Goal: Task Accomplishment & Management: Complete application form

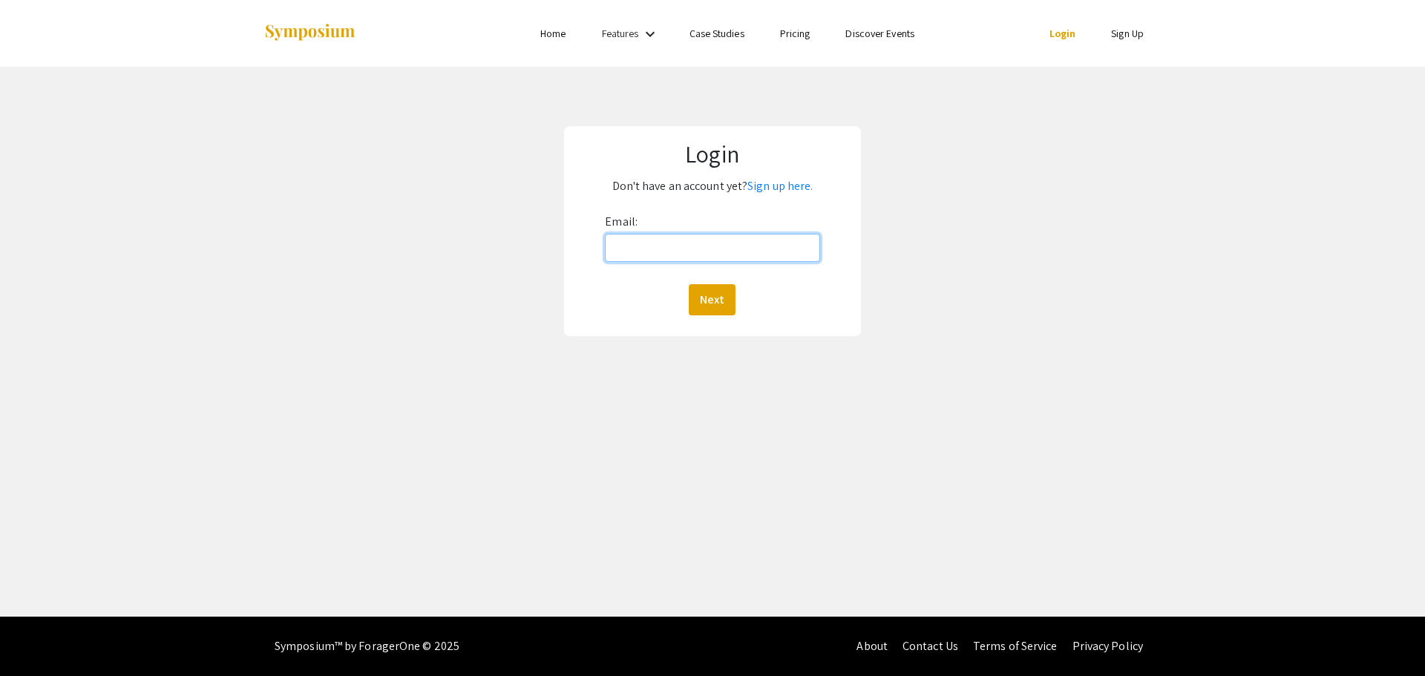
click at [680, 251] on input "Email:" at bounding box center [712, 248] width 215 height 28
click at [689, 252] on input "Email:" at bounding box center [712, 248] width 215 height 28
click at [689, 284] on button "Next" at bounding box center [712, 299] width 47 height 31
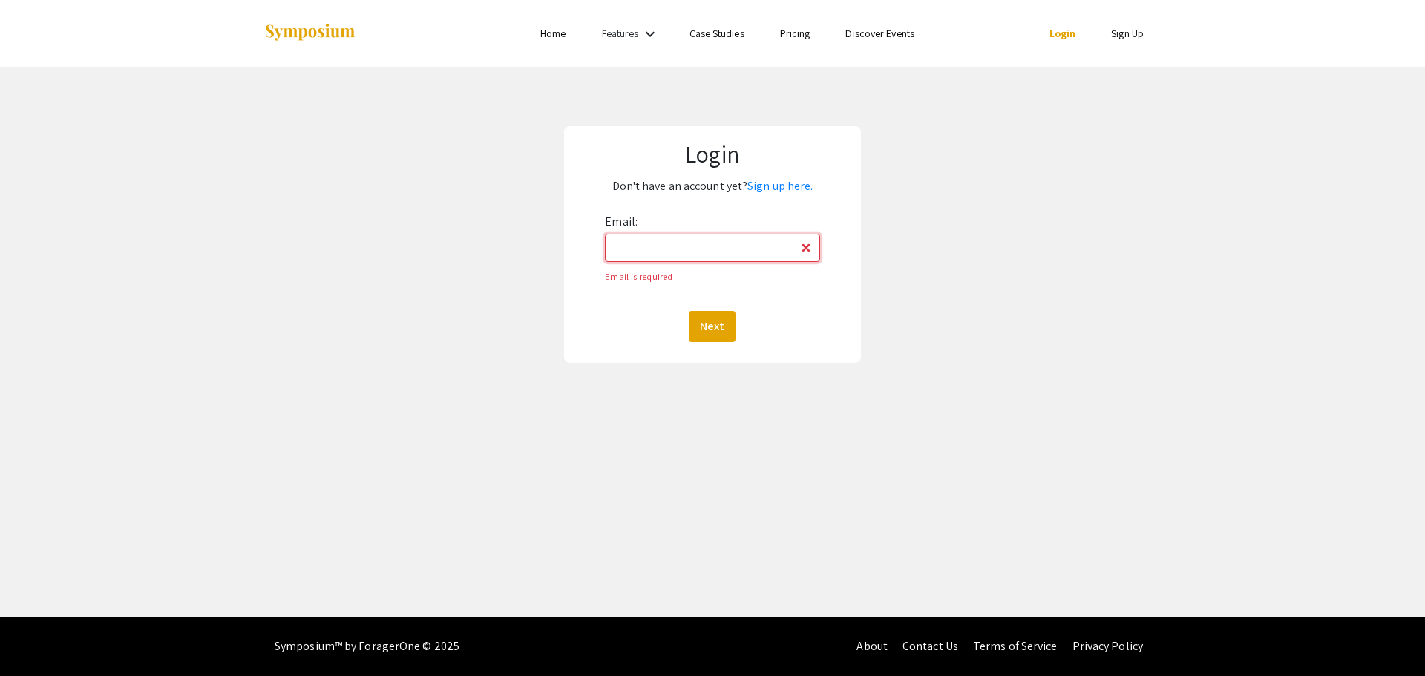
type input "trankh02@luther.edu"
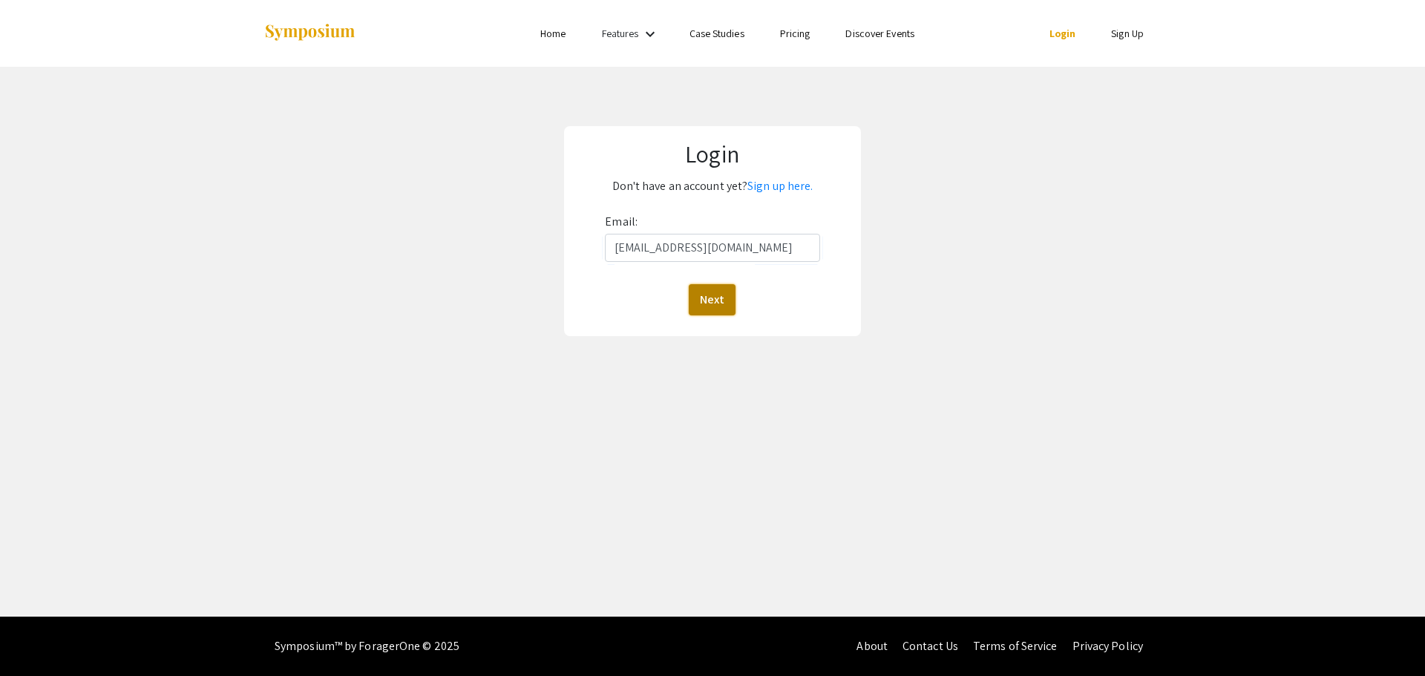
click at [728, 304] on button "Next" at bounding box center [712, 299] width 47 height 31
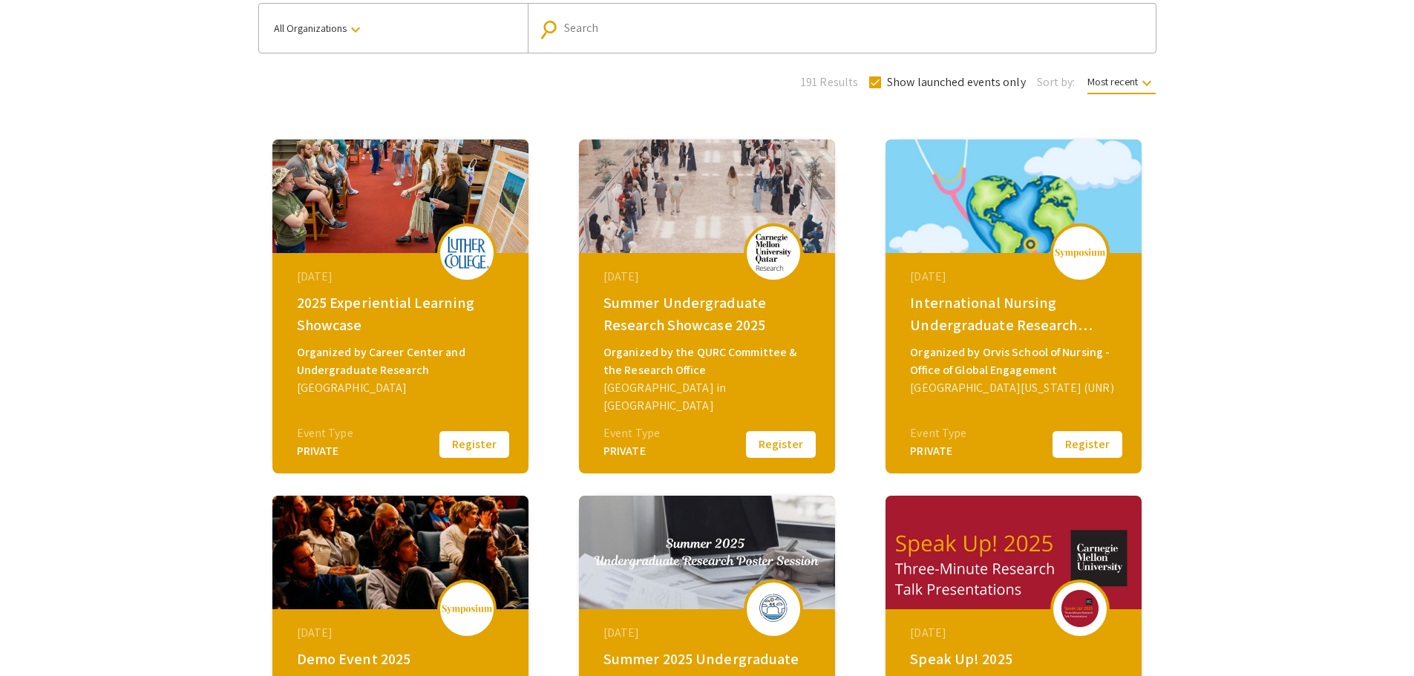
scroll to position [100, 0]
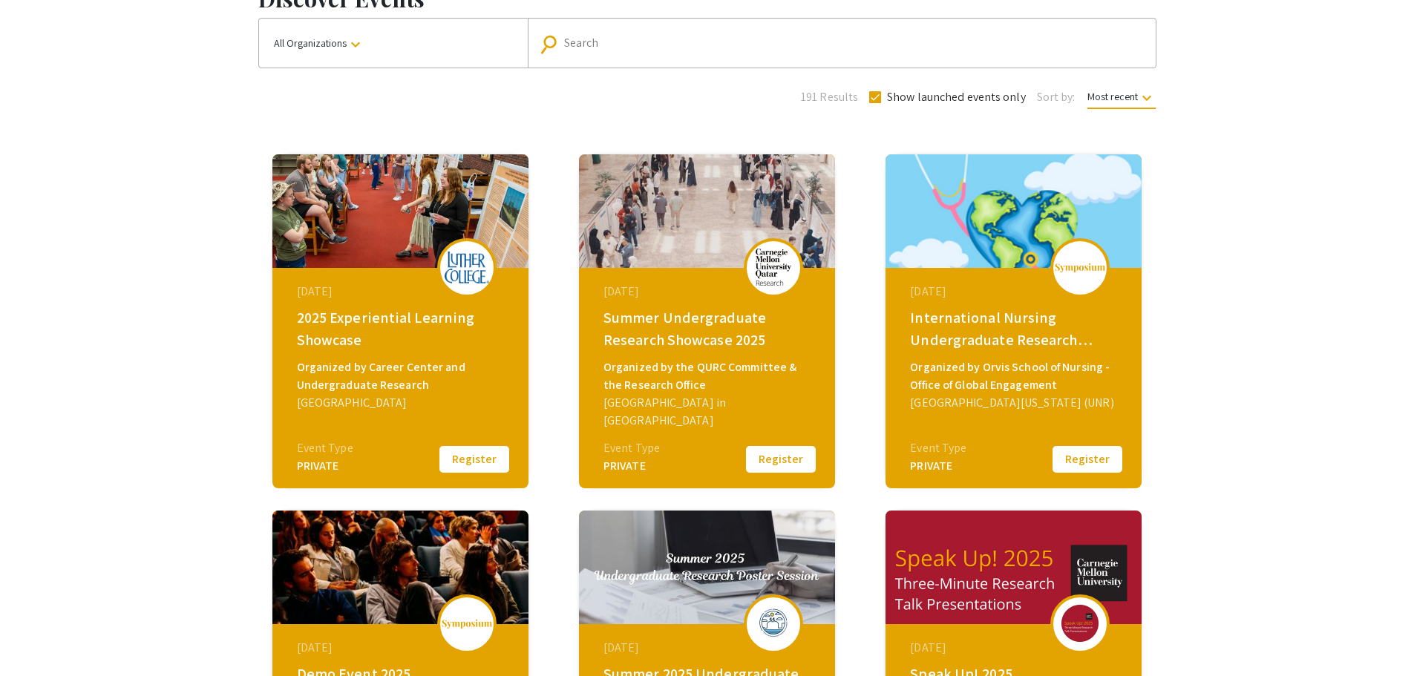
click at [454, 464] on button "Register" at bounding box center [474, 459] width 74 height 31
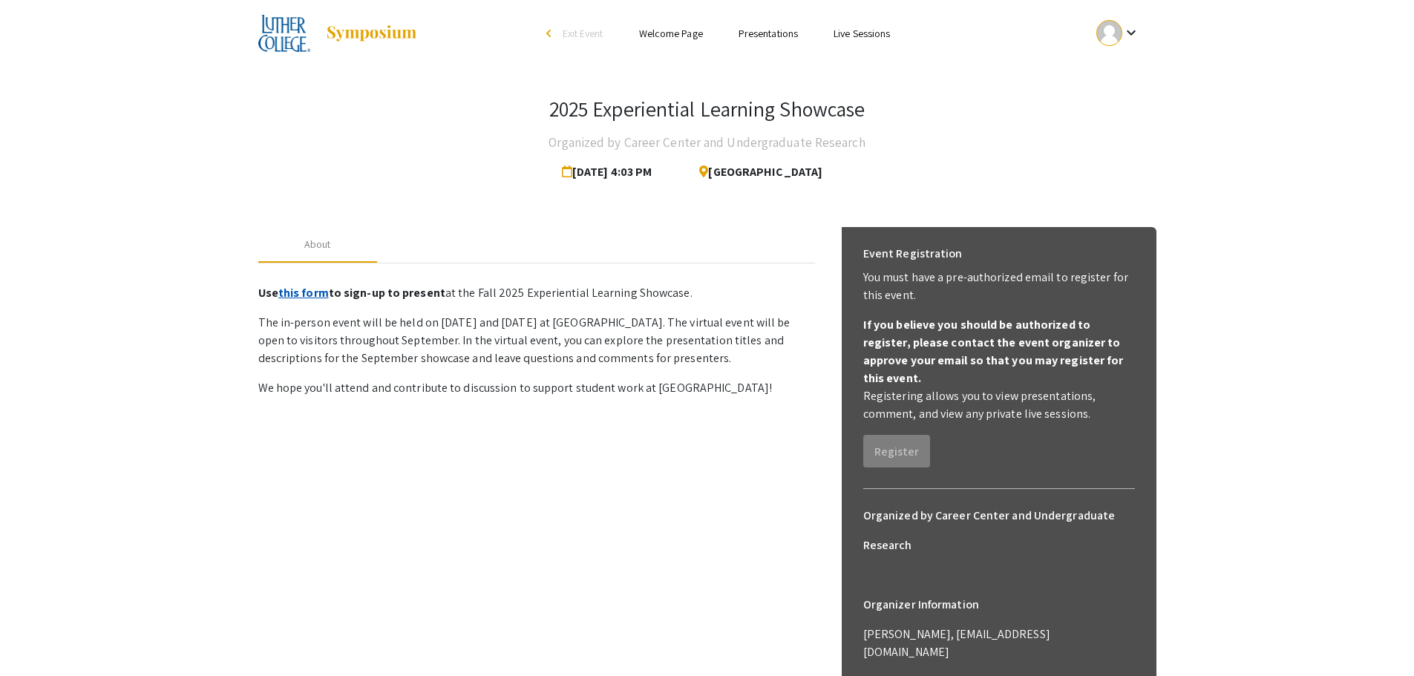
click at [317, 290] on link "this form" at bounding box center [303, 293] width 50 height 16
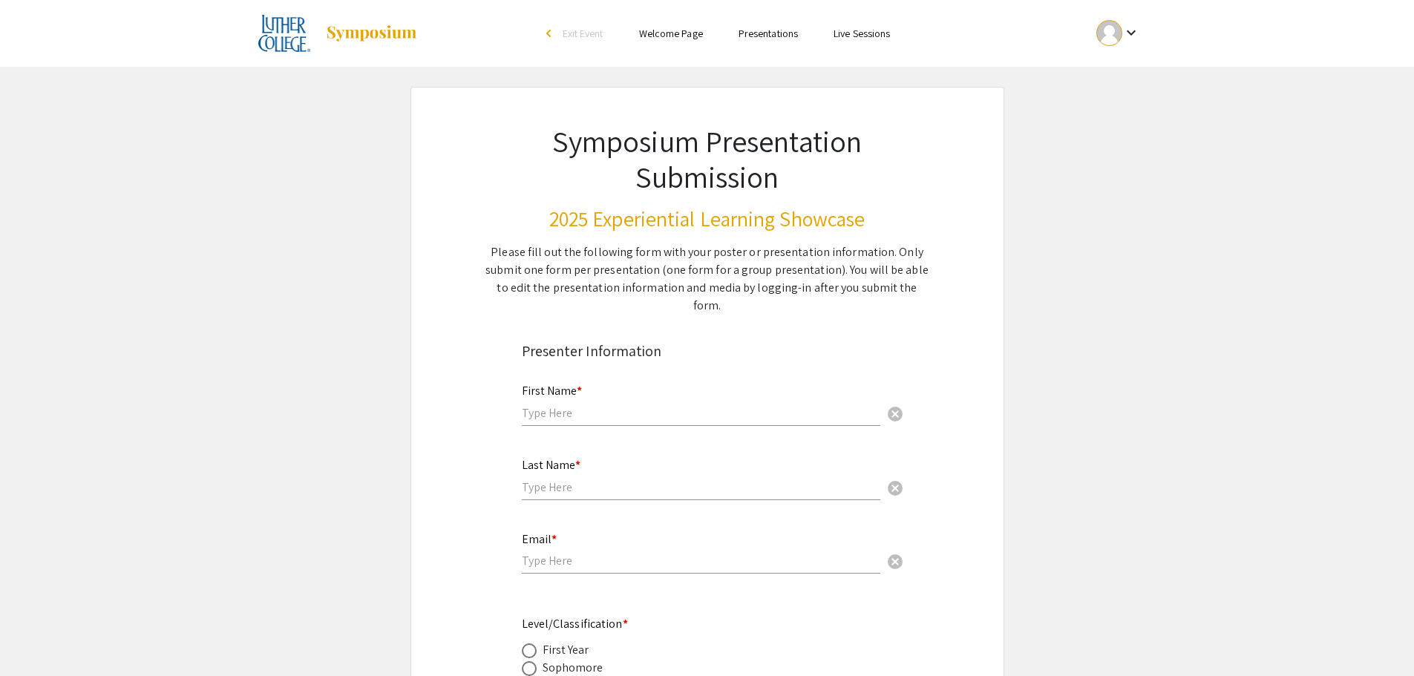
click at [568, 405] on input "text" at bounding box center [701, 413] width 359 height 16
type input "Hazel"
drag, startPoint x: 543, startPoint y: 464, endPoint x: 550, endPoint y: 466, distance: 7.8
click at [548, 480] on input "text" at bounding box center [701, 488] width 359 height 16
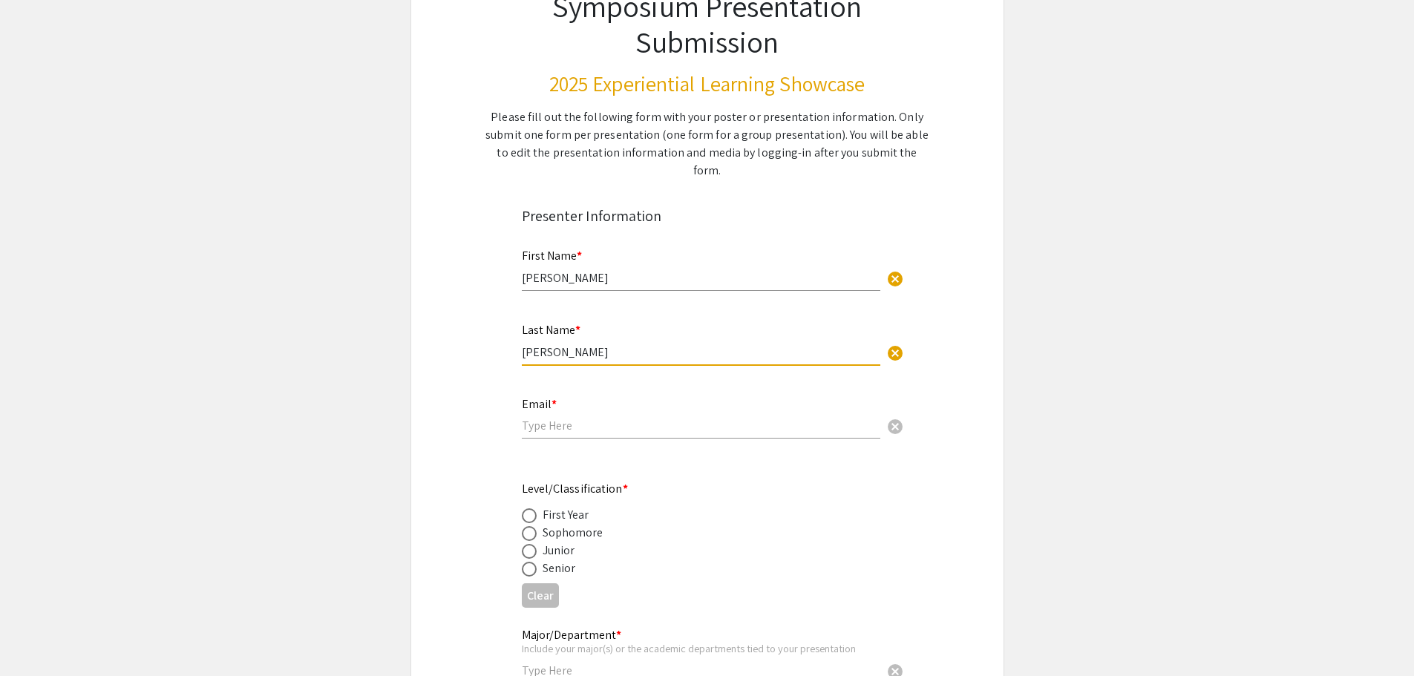
scroll to position [148, 0]
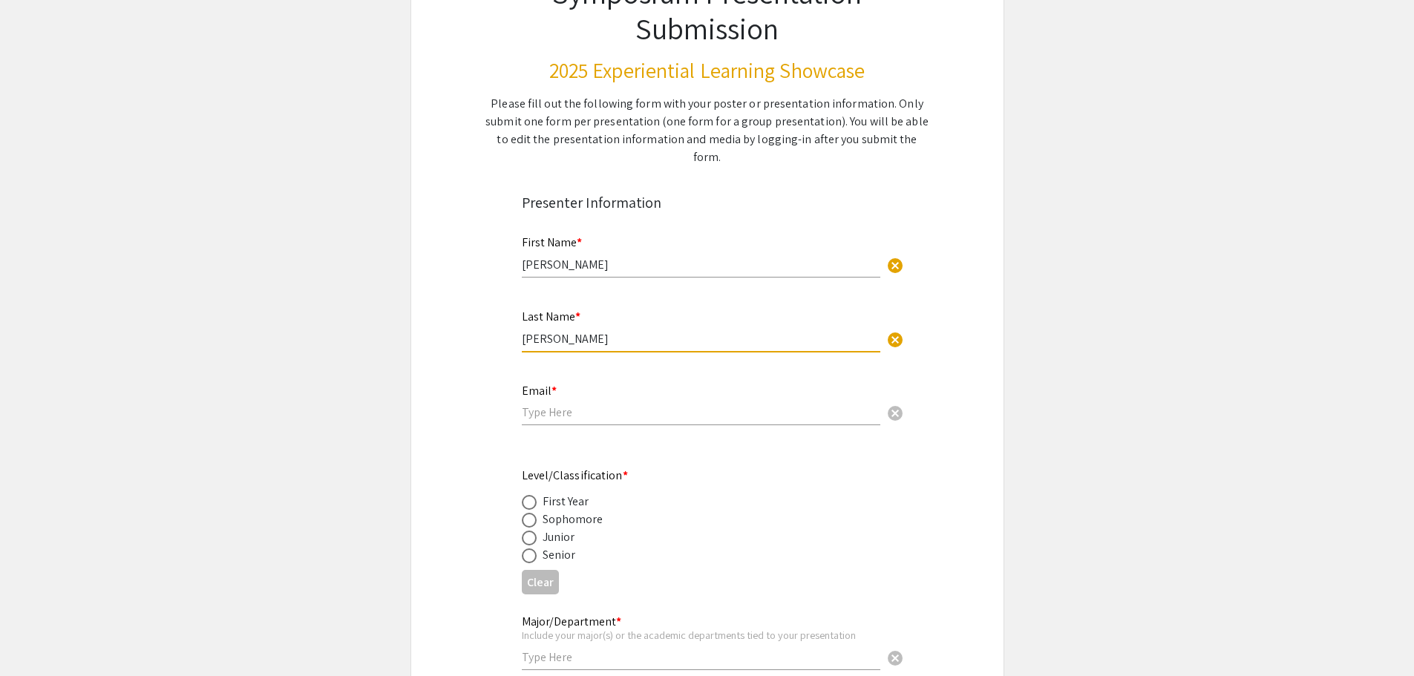
type input "Tran"
click at [572, 405] on div "Email * cancel" at bounding box center [701, 398] width 359 height 56
click at [569, 405] on input "email" at bounding box center [701, 413] width 359 height 16
click at [600, 405] on input "trankh03" at bounding box center [701, 413] width 359 height 16
type input "trankh02@luther.edu"
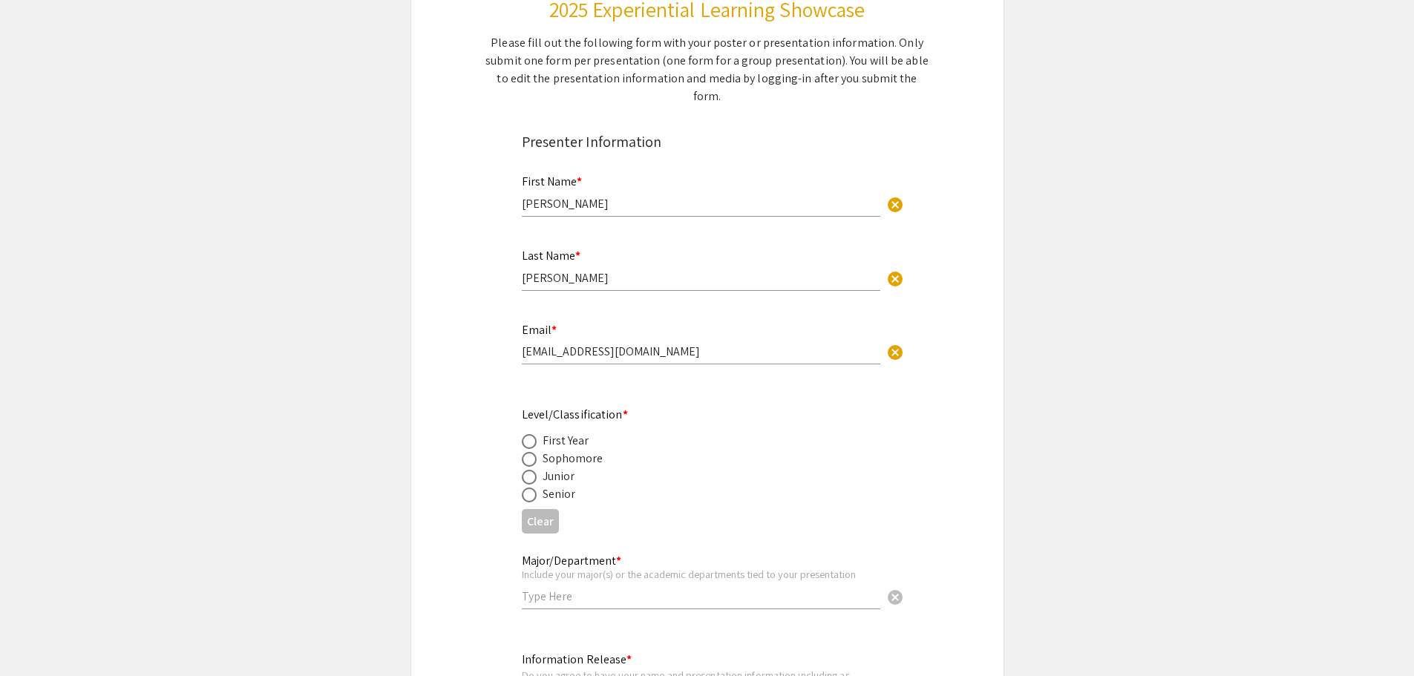
scroll to position [297, 0]
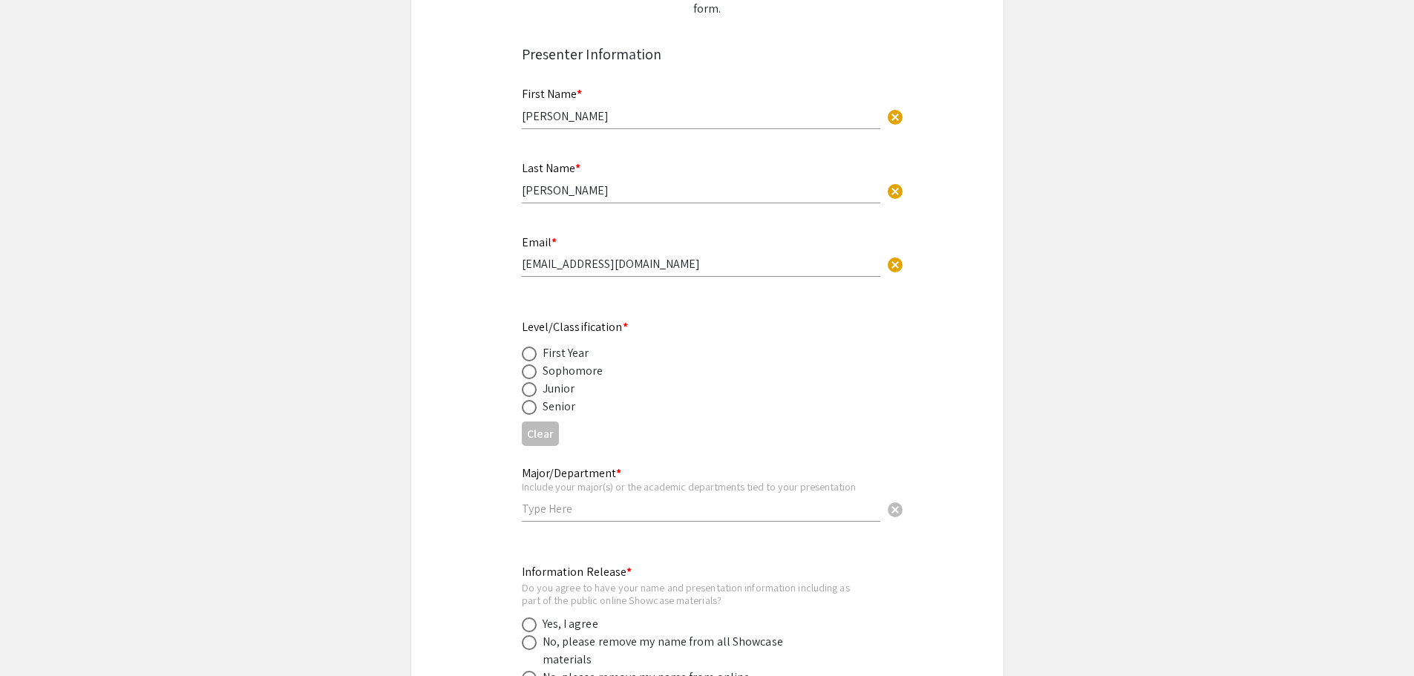
click at [536, 382] on span at bounding box center [529, 389] width 15 height 15
click at [536, 382] on input "radio" at bounding box center [529, 389] width 15 height 15
radio input "true"
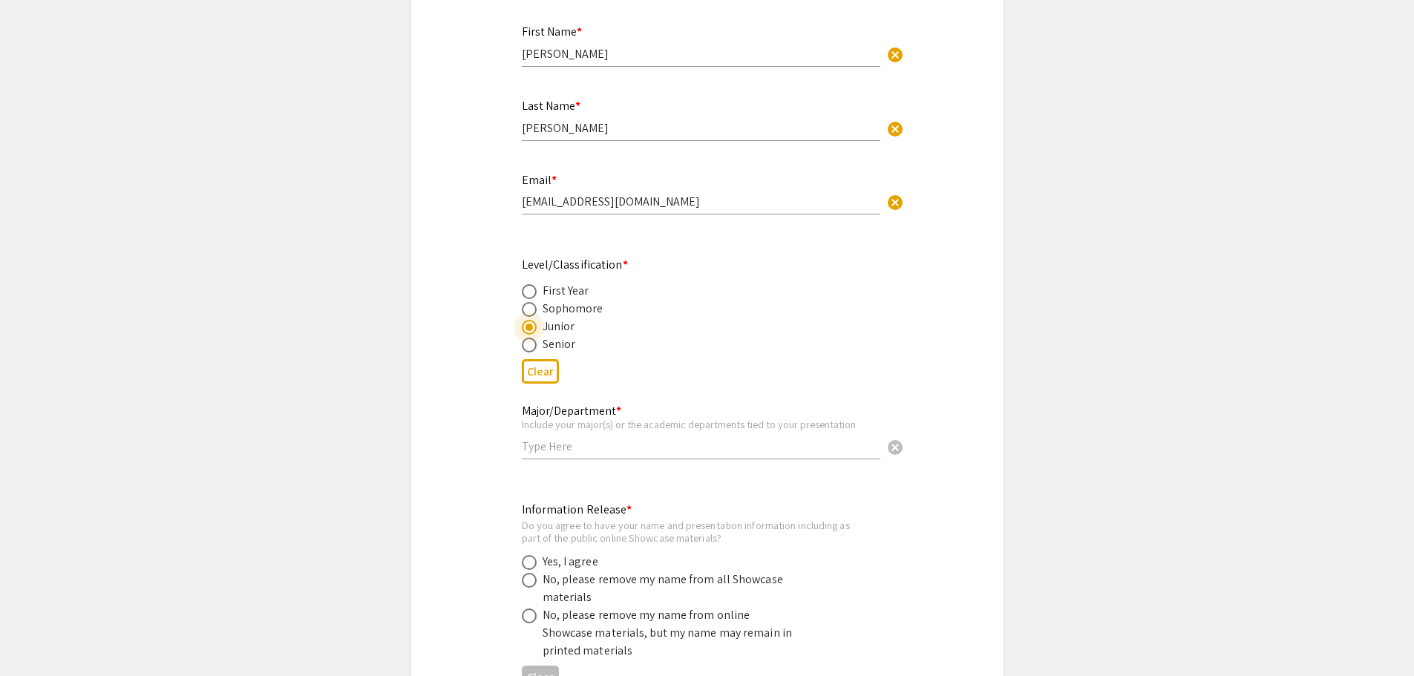
scroll to position [520, 0]
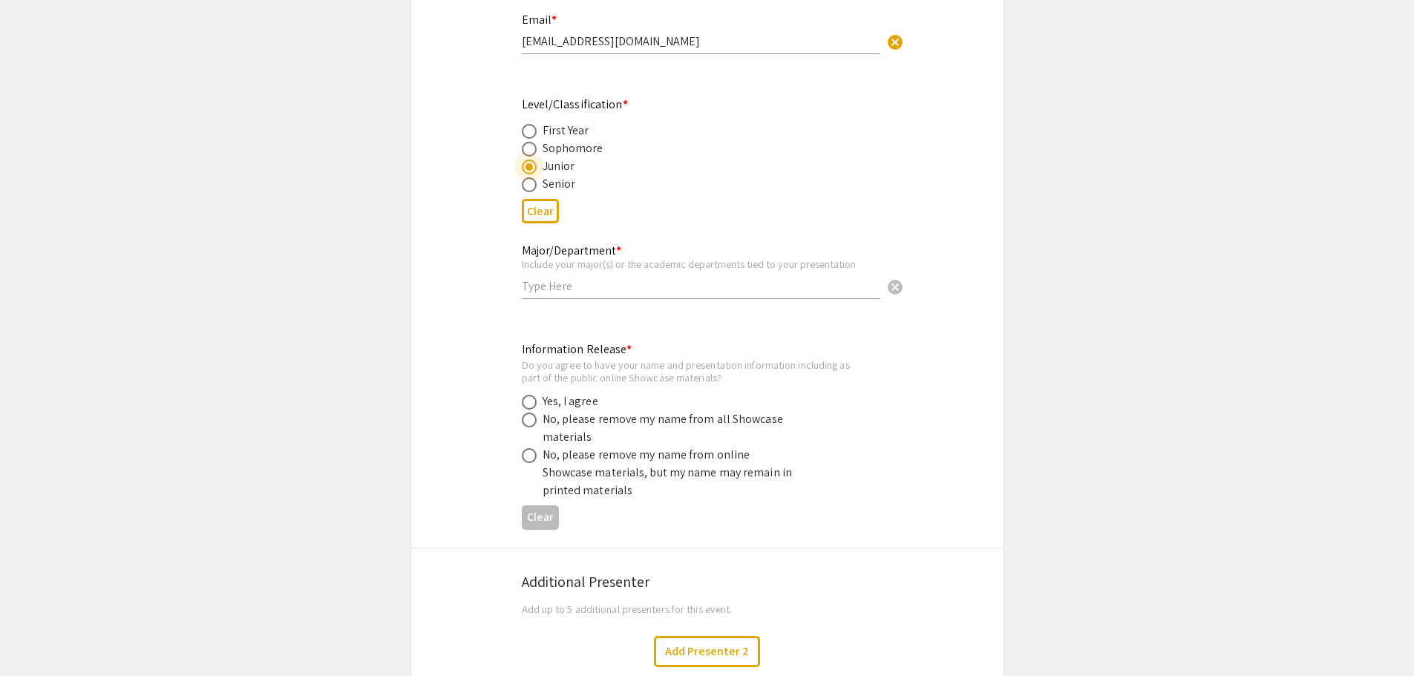
click at [633, 278] on input "text" at bounding box center [701, 286] width 359 height 16
type input "Nursing"
click at [522, 395] on span at bounding box center [529, 402] width 15 height 15
click at [522, 395] on input "radio" at bounding box center [529, 402] width 15 height 15
radio input "true"
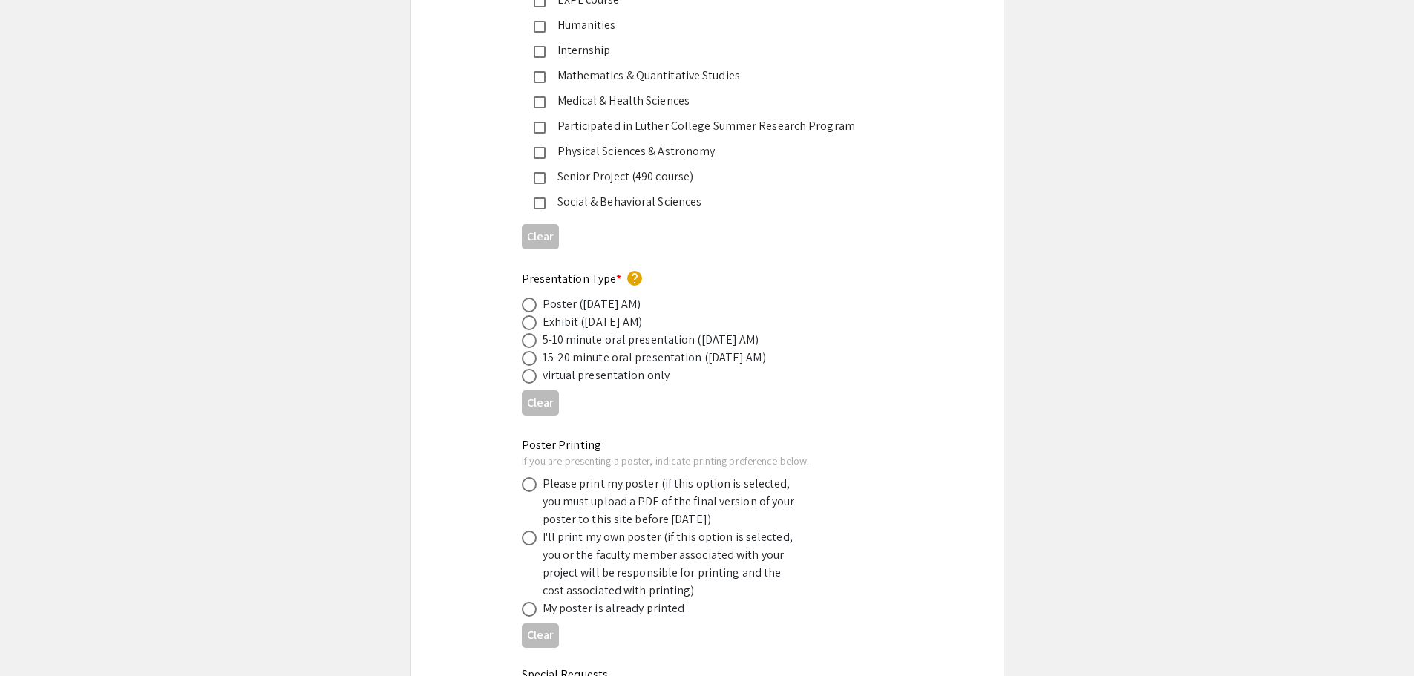
scroll to position [2524, 0]
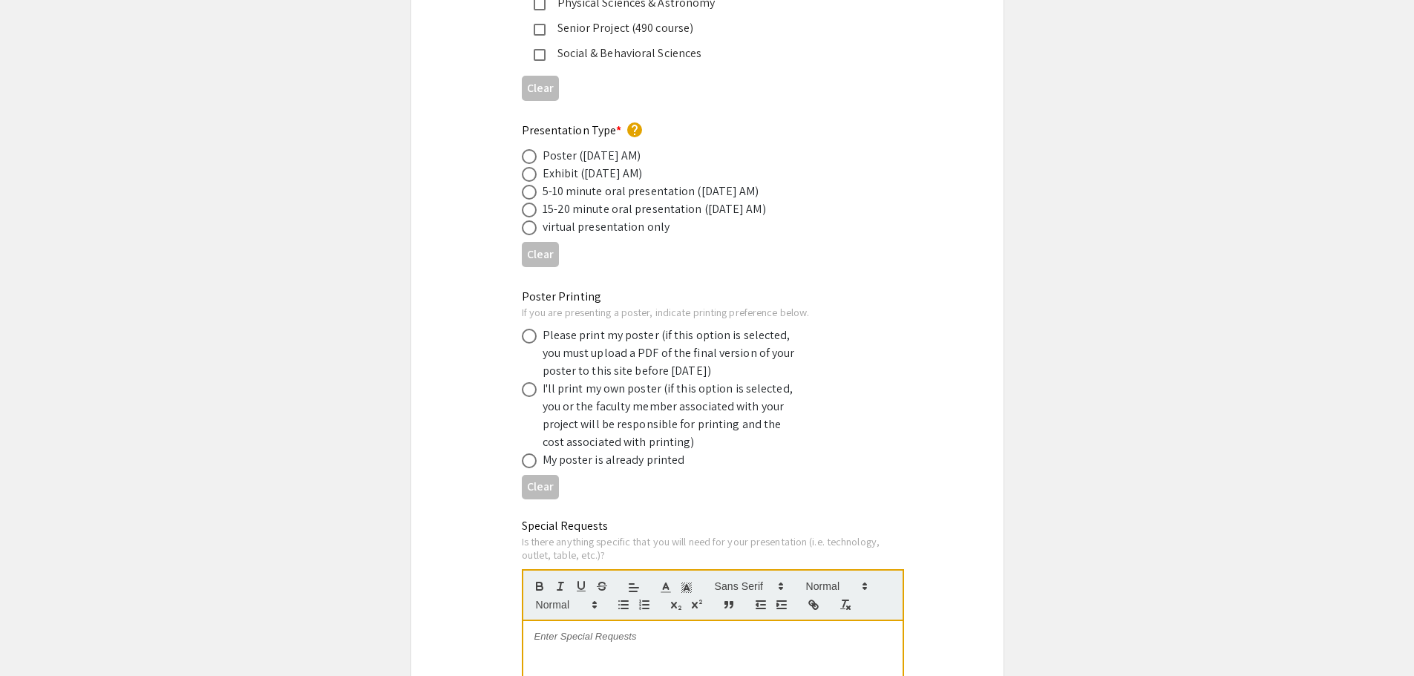
click at [529, 185] on span at bounding box center [529, 192] width 15 height 15
click at [529, 185] on input "radio" at bounding box center [529, 192] width 15 height 15
radio input "true"
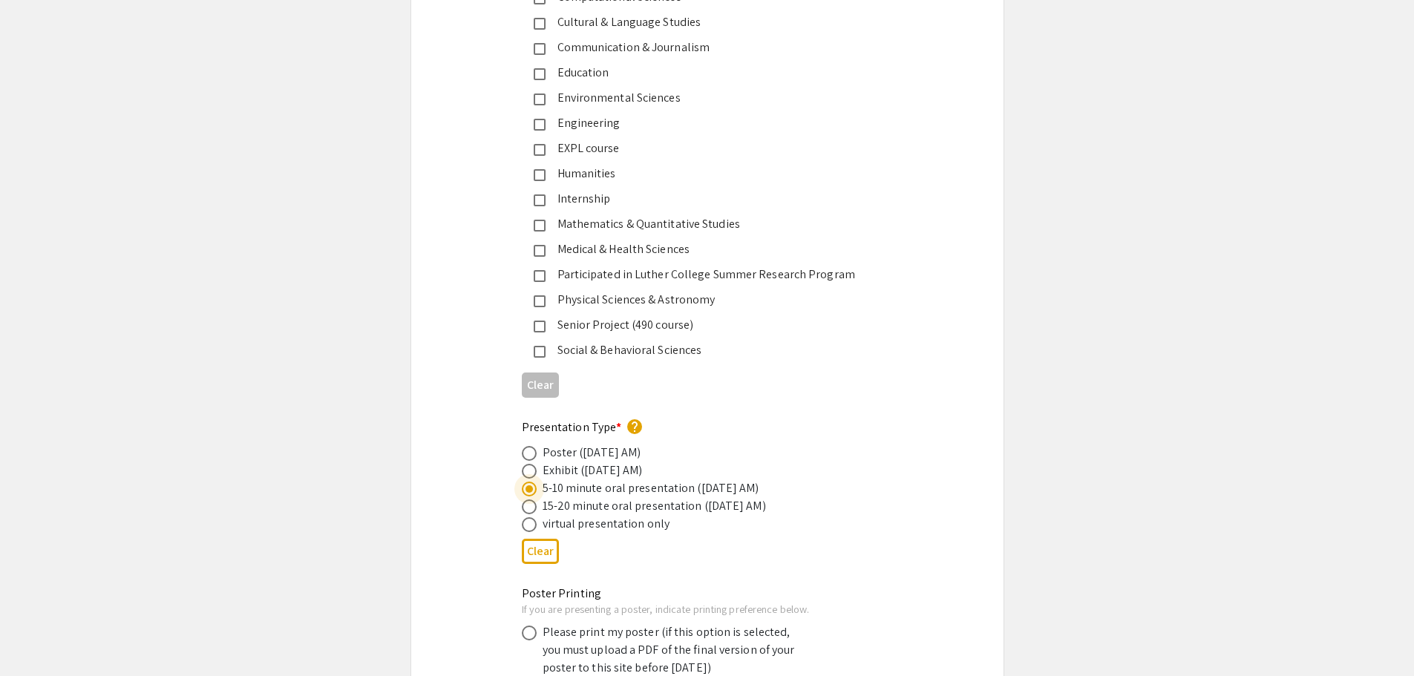
click at [684, 241] on div "Medical & Health Sciences" at bounding box center [702, 250] width 312 height 18
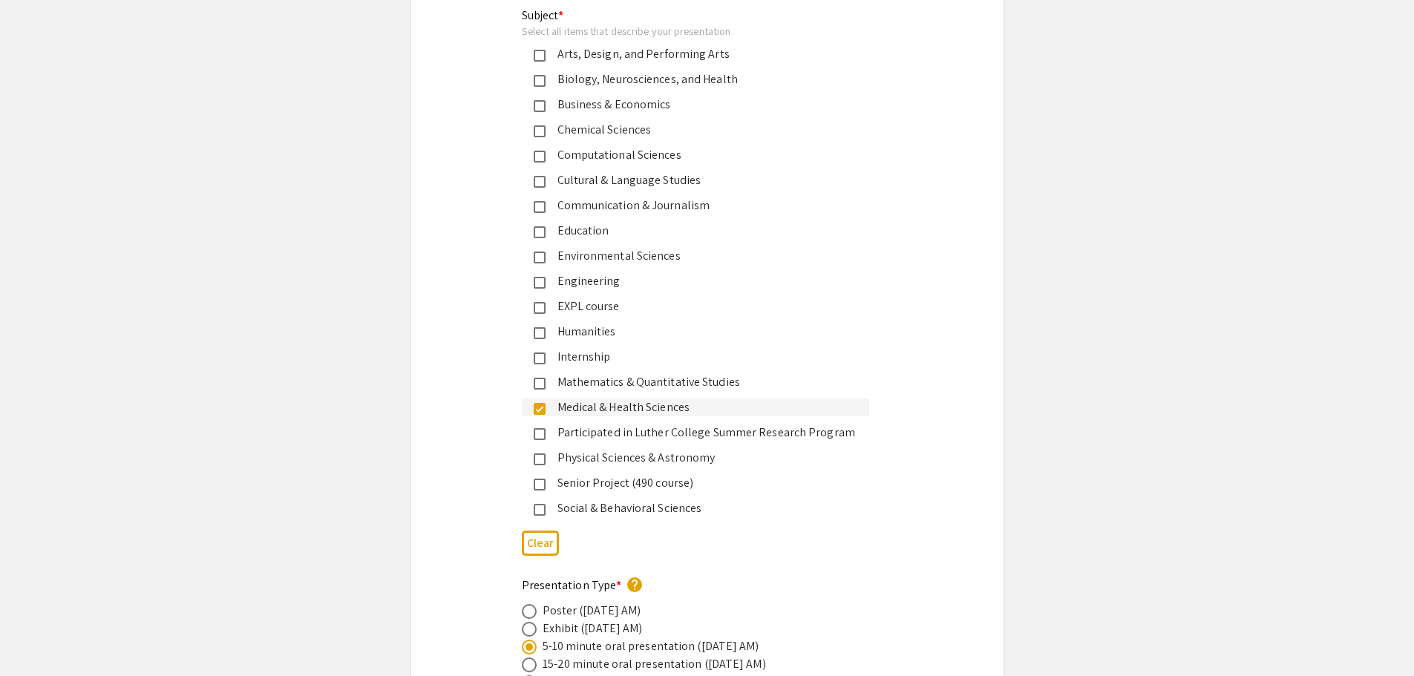
scroll to position [2004, 0]
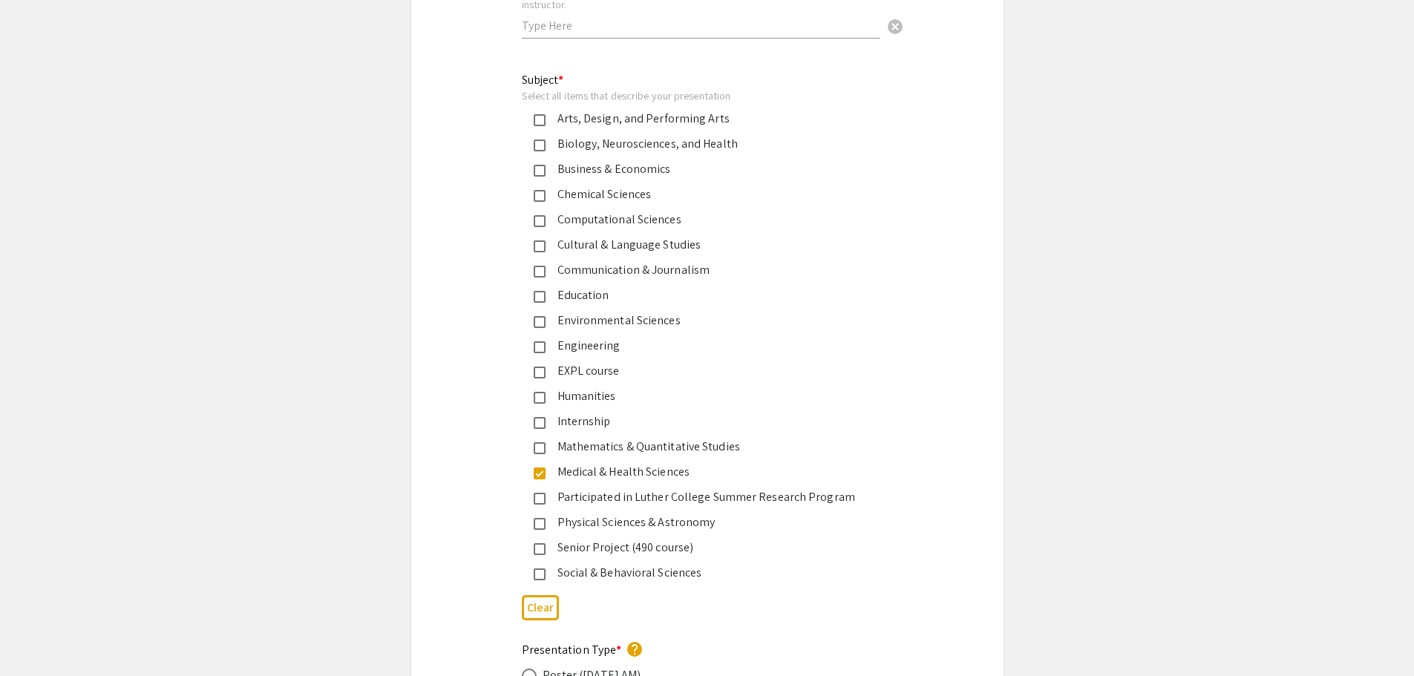
click at [591, 413] on div "Internship" at bounding box center [702, 422] width 312 height 18
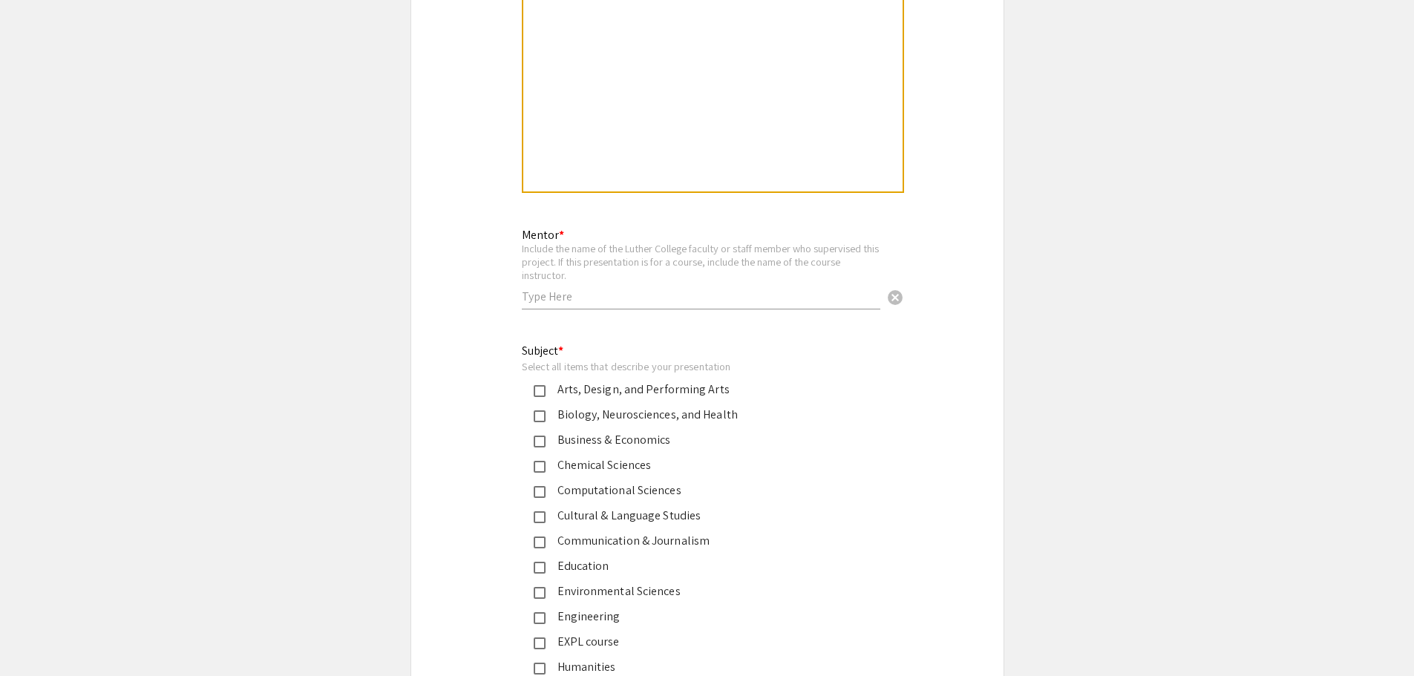
scroll to position [1708, 0]
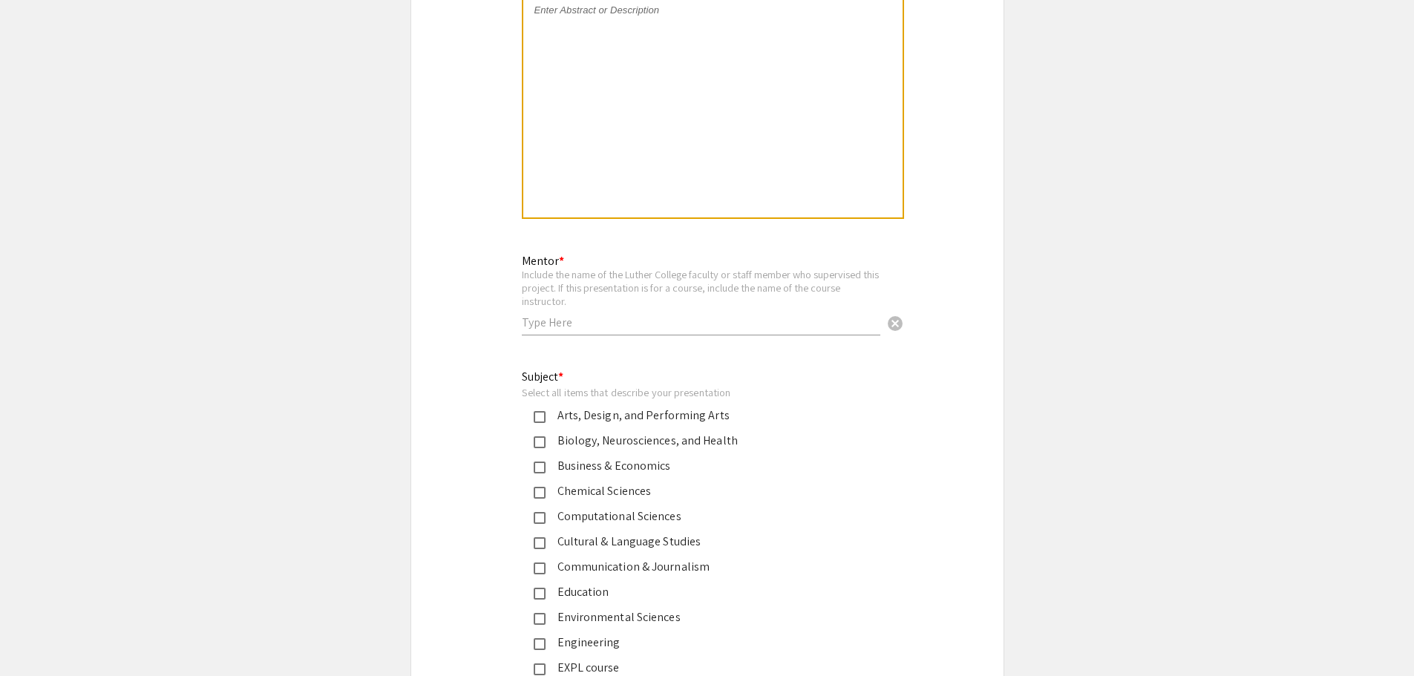
click at [635, 315] on input "text" at bounding box center [701, 323] width 359 height 16
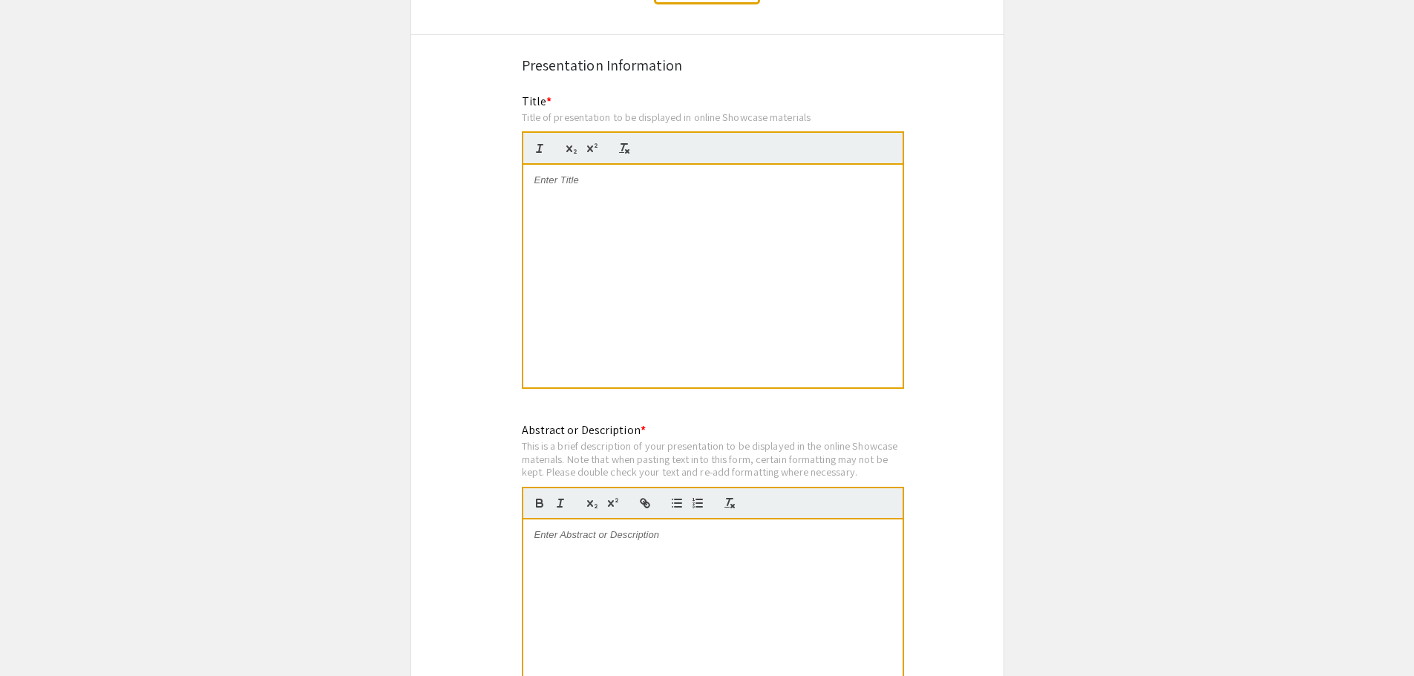
scroll to position [1114, 0]
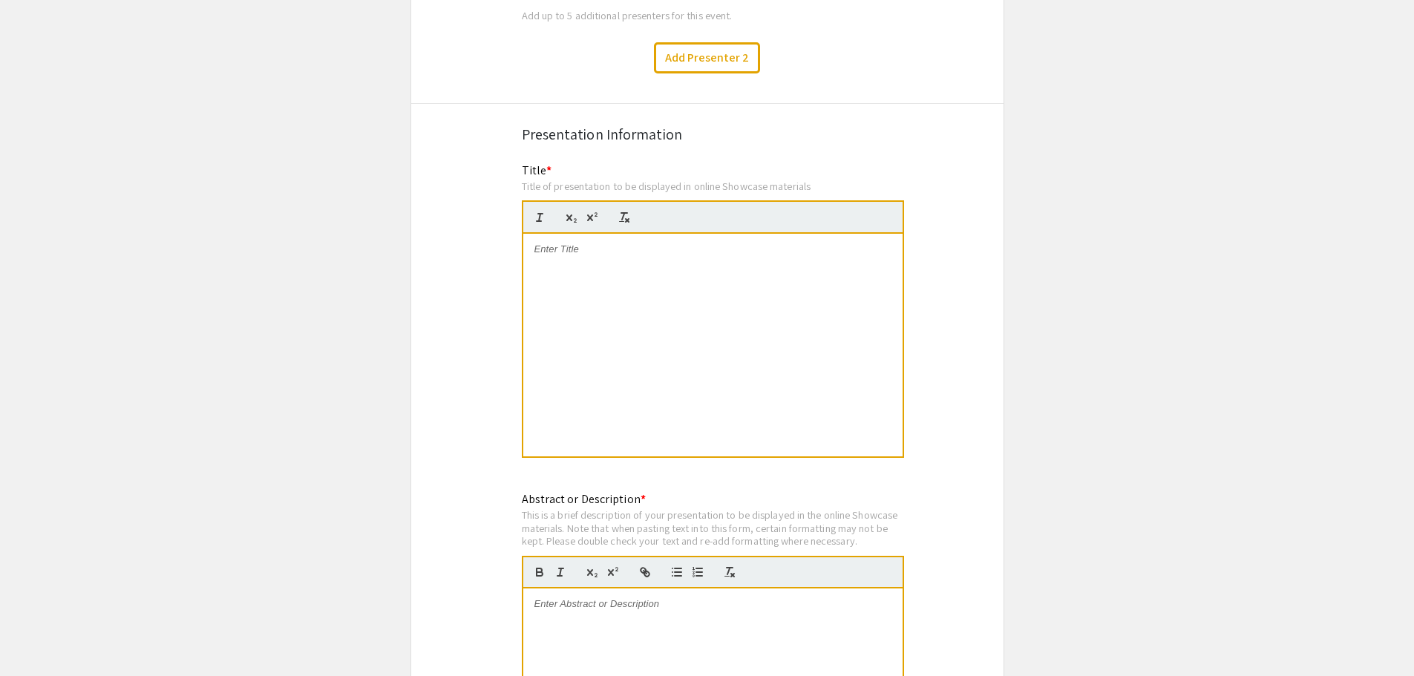
type input "Isabel Williams"
click at [592, 239] on div at bounding box center [712, 345] width 379 height 223
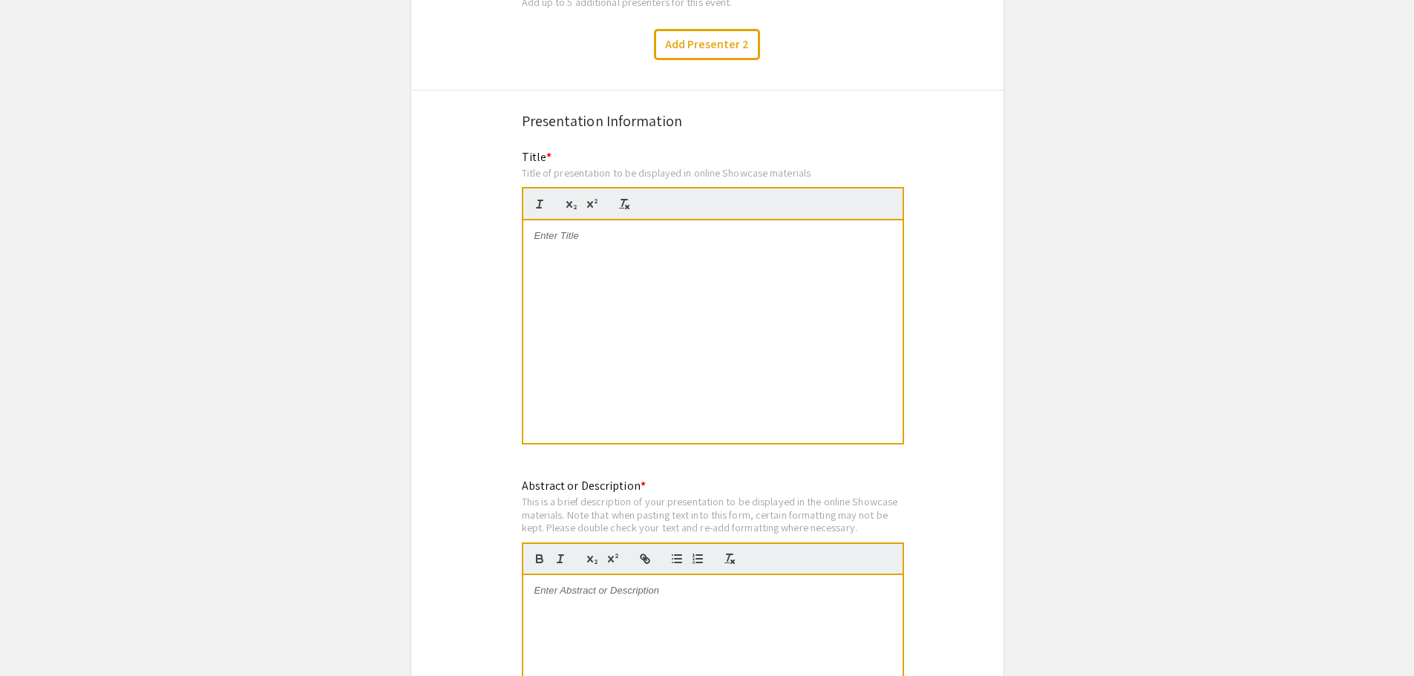
scroll to position [1188, 0]
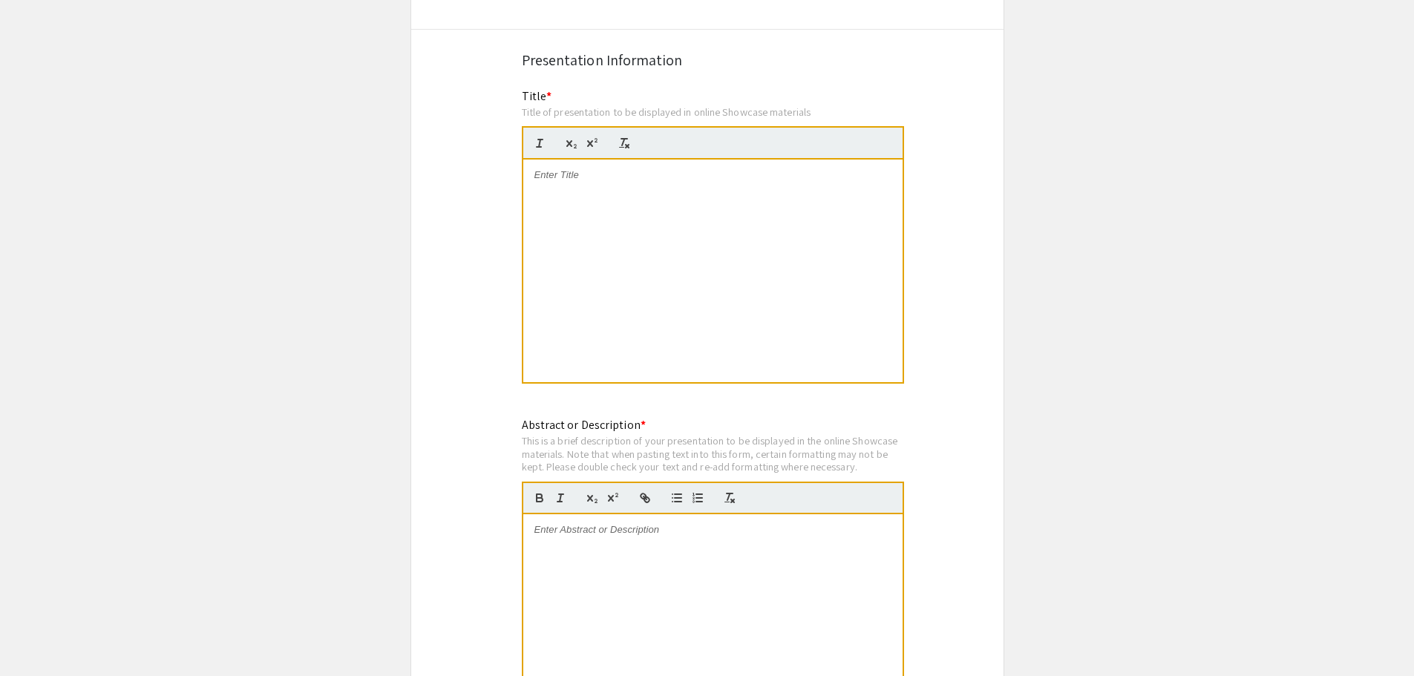
click at [561, 169] on p at bounding box center [713, 175] width 357 height 13
click at [579, 559] on div at bounding box center [712, 625] width 379 height 223
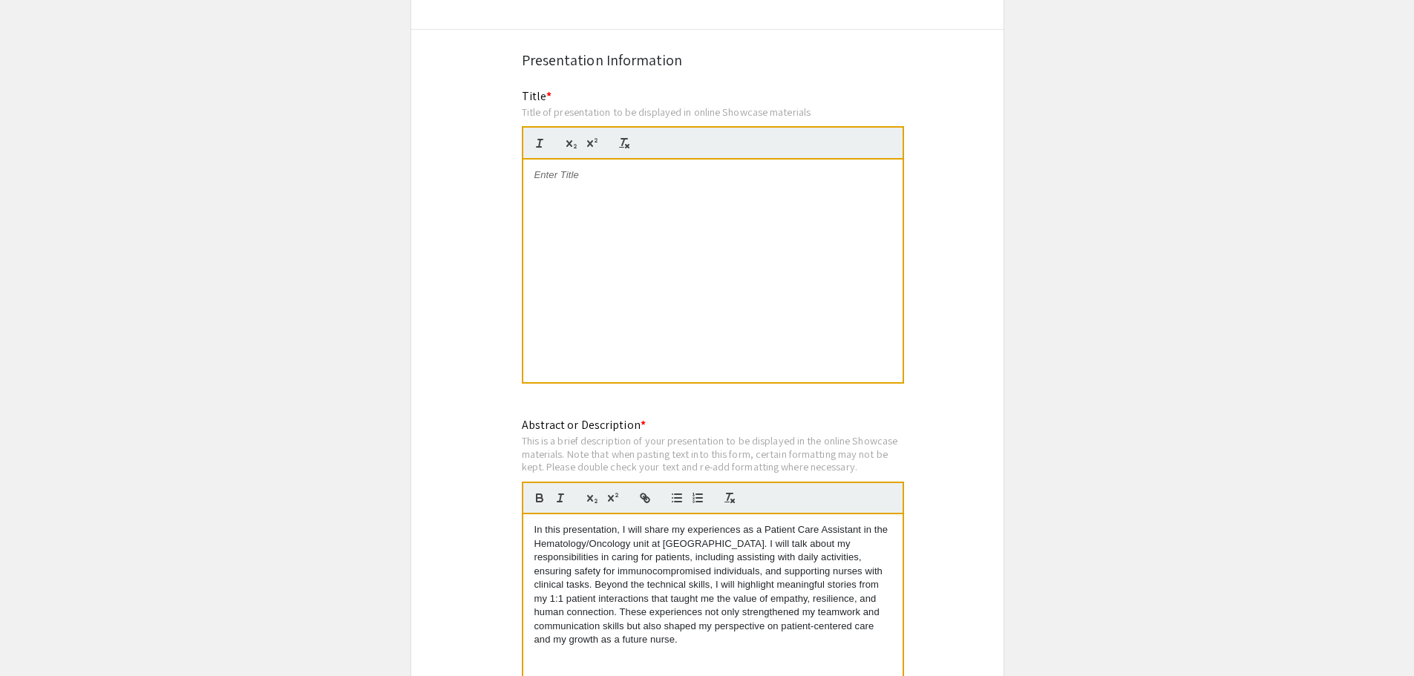
scroll to position [0, 0]
click at [540, 169] on p at bounding box center [713, 175] width 357 height 13
click at [941, 295] on div "Symposium Presentation Submission 2025 Experiential Learning Showcase Please fi…" at bounding box center [708, 660] width 594 height 3523
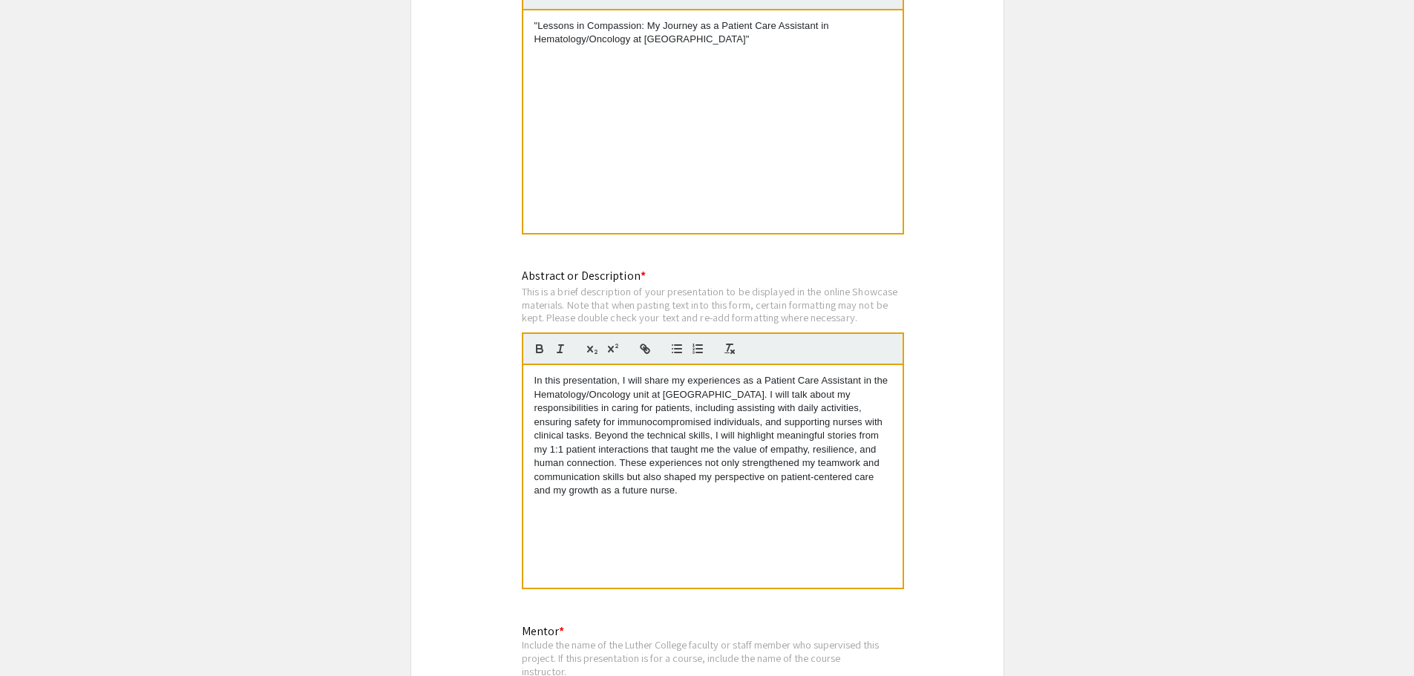
scroll to position [1336, 0]
click at [918, 362] on div "Symposium Presentation Submission 2025 Experiential Learning Showcase Please fi…" at bounding box center [708, 512] width 594 height 3523
click at [708, 391] on p "In this presentation, I will share my experiences as a Patient Care Assistant i…" at bounding box center [713, 436] width 357 height 123
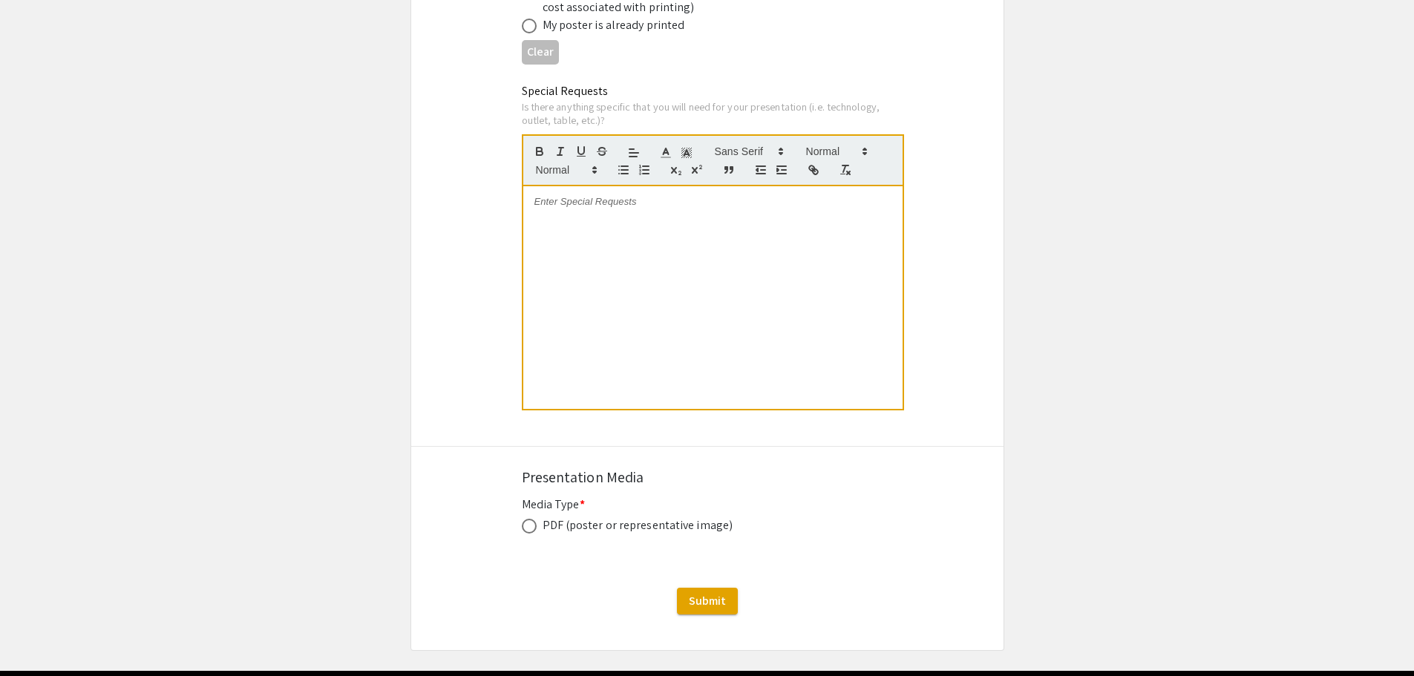
scroll to position [2996, 0]
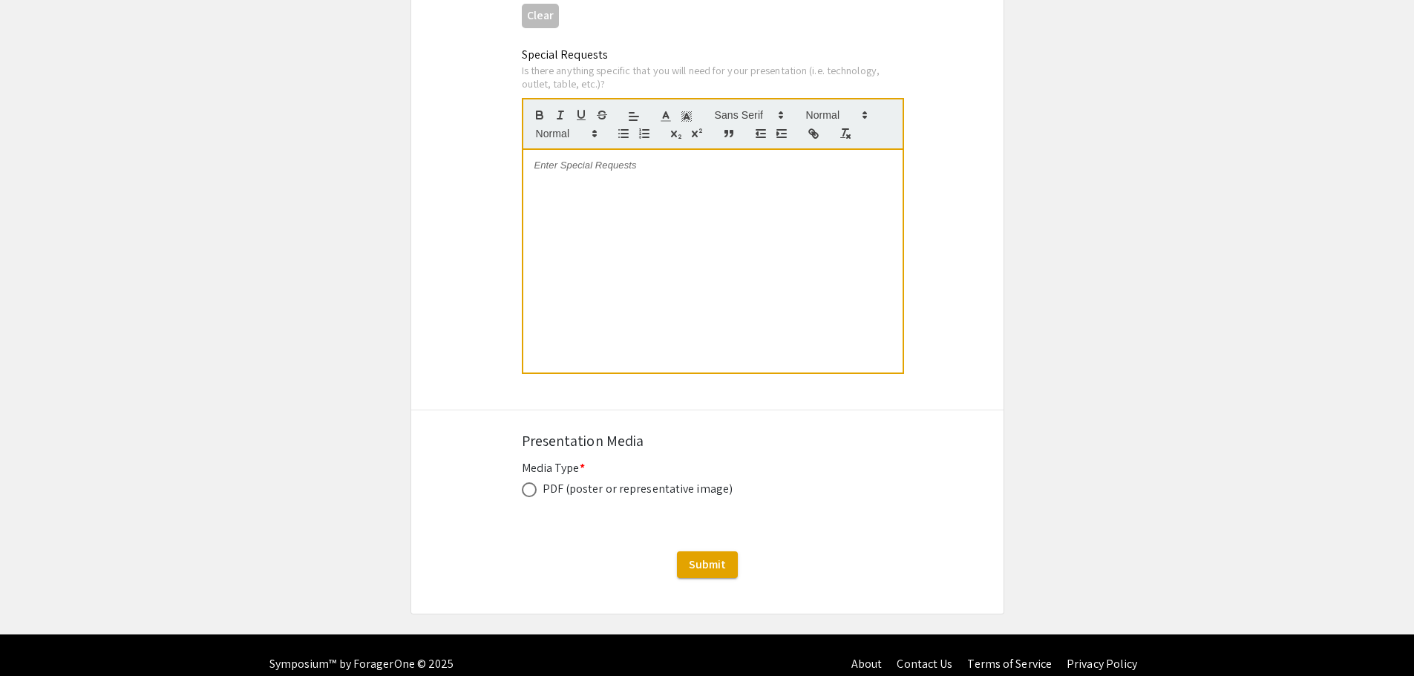
click at [615, 480] on div "PDF (poster or representative image)" at bounding box center [638, 489] width 191 height 18
click at [699, 557] on span "Submit" at bounding box center [707, 565] width 37 height 16
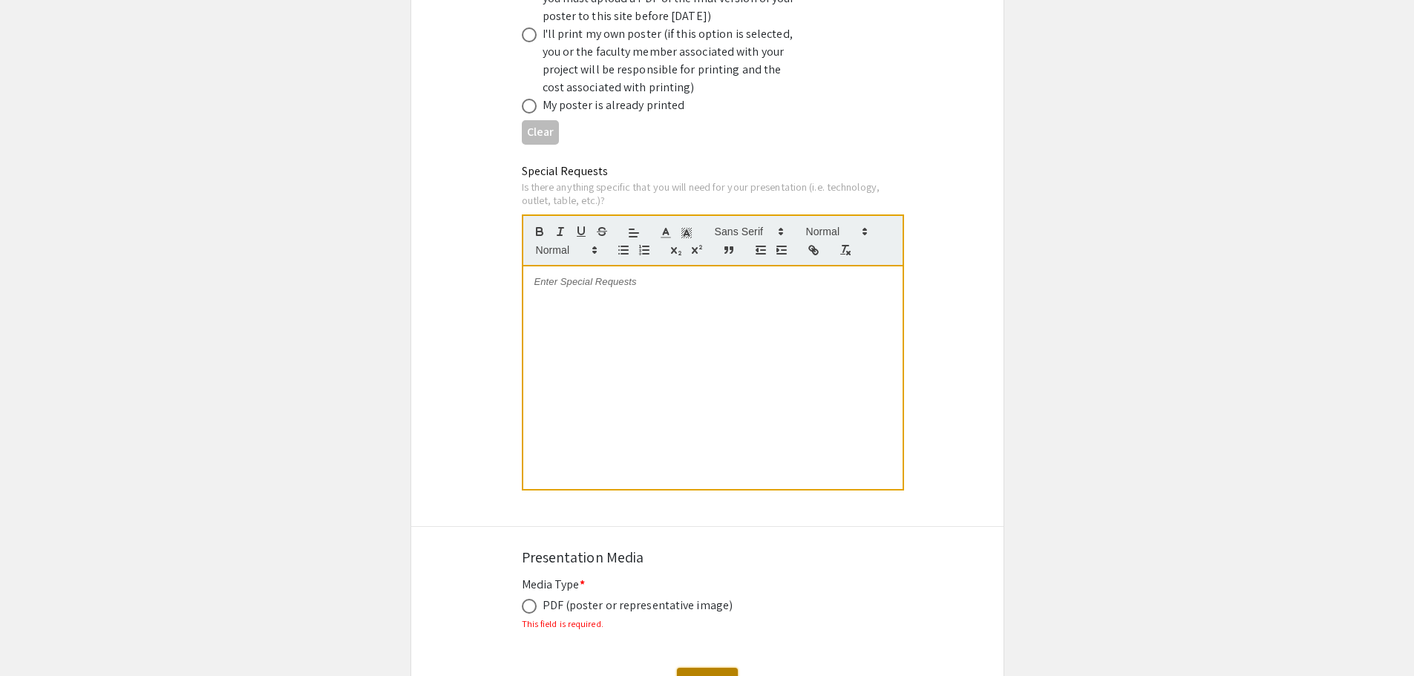
scroll to position [2921, 0]
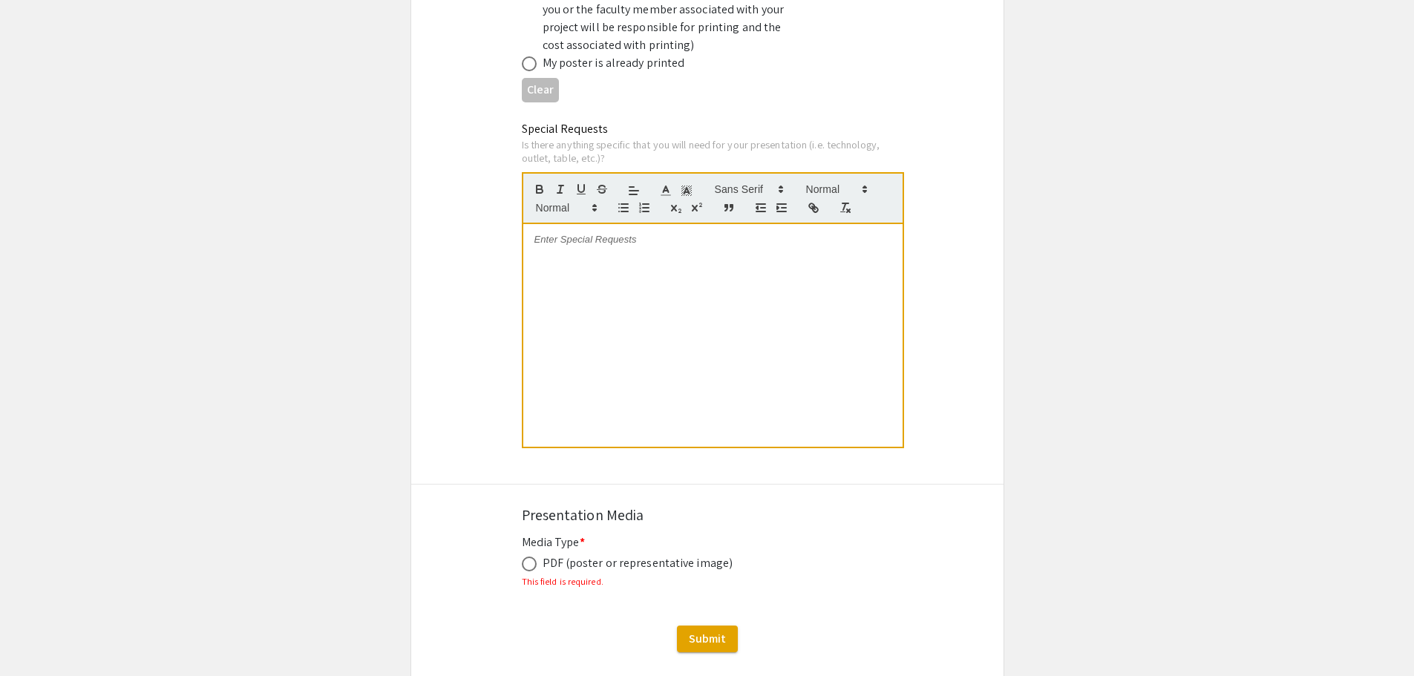
click at [533, 557] on span at bounding box center [529, 564] width 15 height 15
click at [533, 557] on input "radio" at bounding box center [529, 564] width 15 height 15
radio input "true"
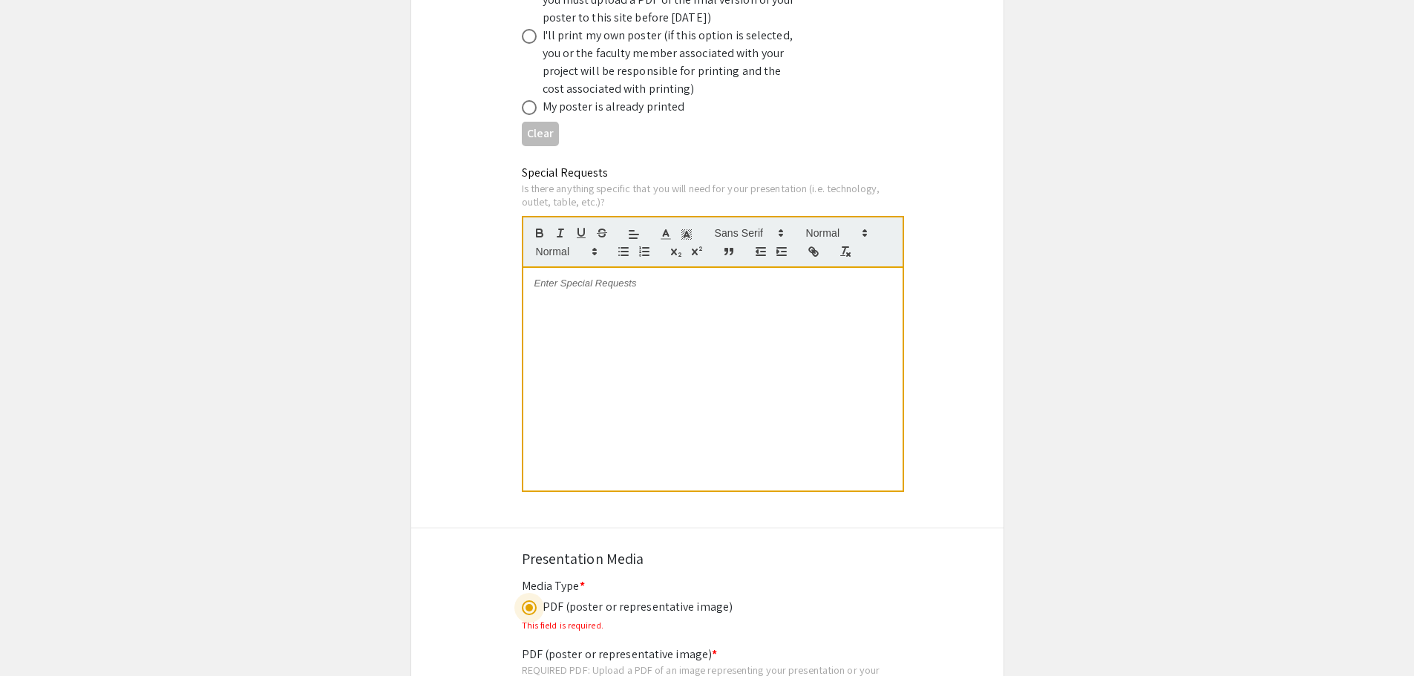
scroll to position [3116, 0]
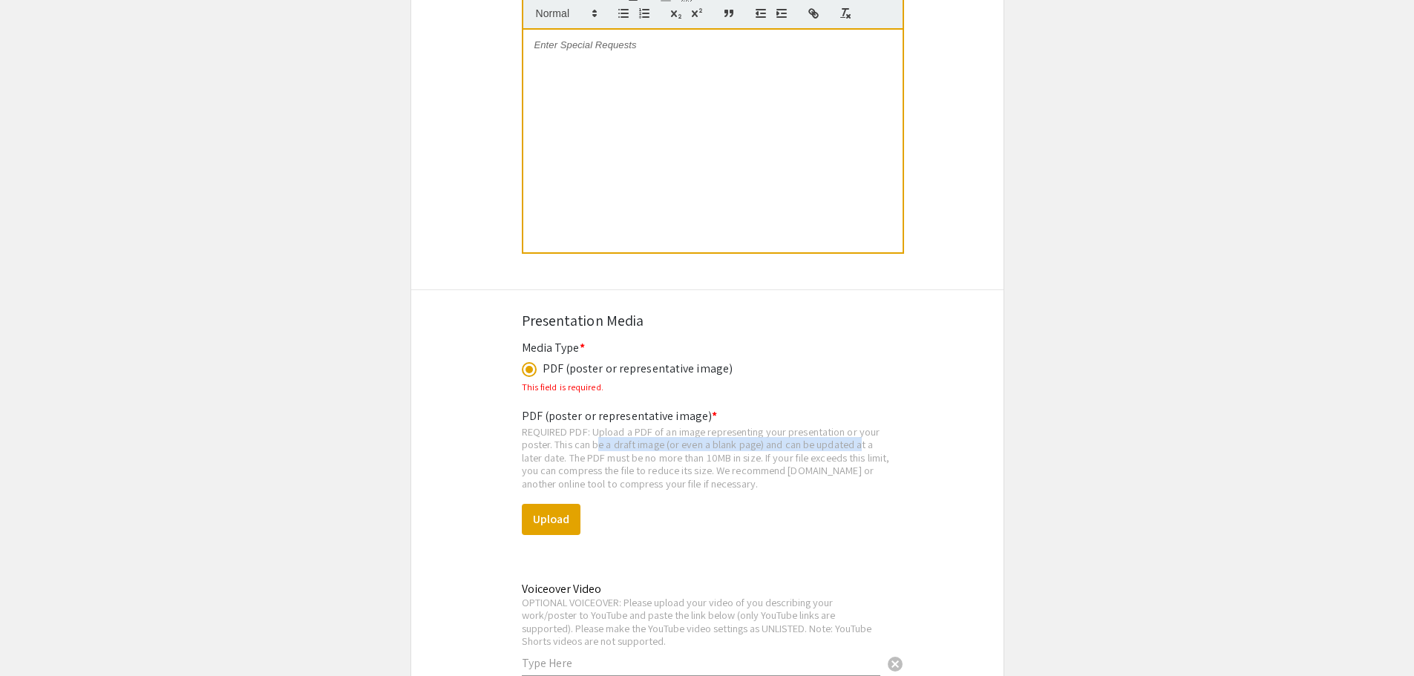
drag, startPoint x: 596, startPoint y: 428, endPoint x: 863, endPoint y: 433, distance: 267.3
click at [863, 433] on div "REQUIRED PDF: Upload a PDF of an image representing your presentation or your p…" at bounding box center [707, 457] width 371 height 65
drag, startPoint x: 537, startPoint y: 442, endPoint x: 611, endPoint y: 442, distance: 74.2
click at [611, 442] on div "REQUIRED PDF: Upload a PDF of an image representing your presentation or your p…" at bounding box center [707, 457] width 371 height 65
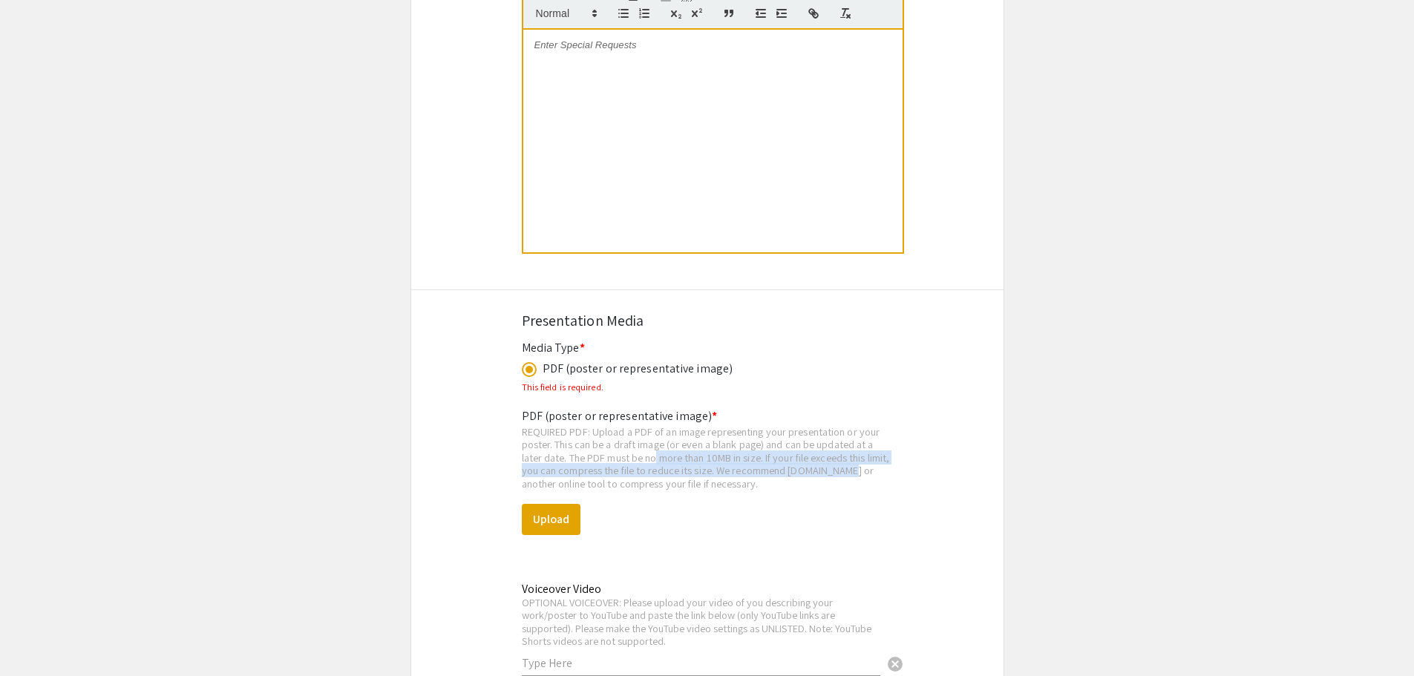
drag, startPoint x: 656, startPoint y: 437, endPoint x: 869, endPoint y: 451, distance: 214.2
click at [869, 451] on div "REQUIRED PDF: Upload a PDF of an image representing your presentation or your p…" at bounding box center [707, 457] width 371 height 65
click at [646, 461] on div "REQUIRED PDF: Upload a PDF of an image representing your presentation or your p…" at bounding box center [707, 457] width 371 height 65
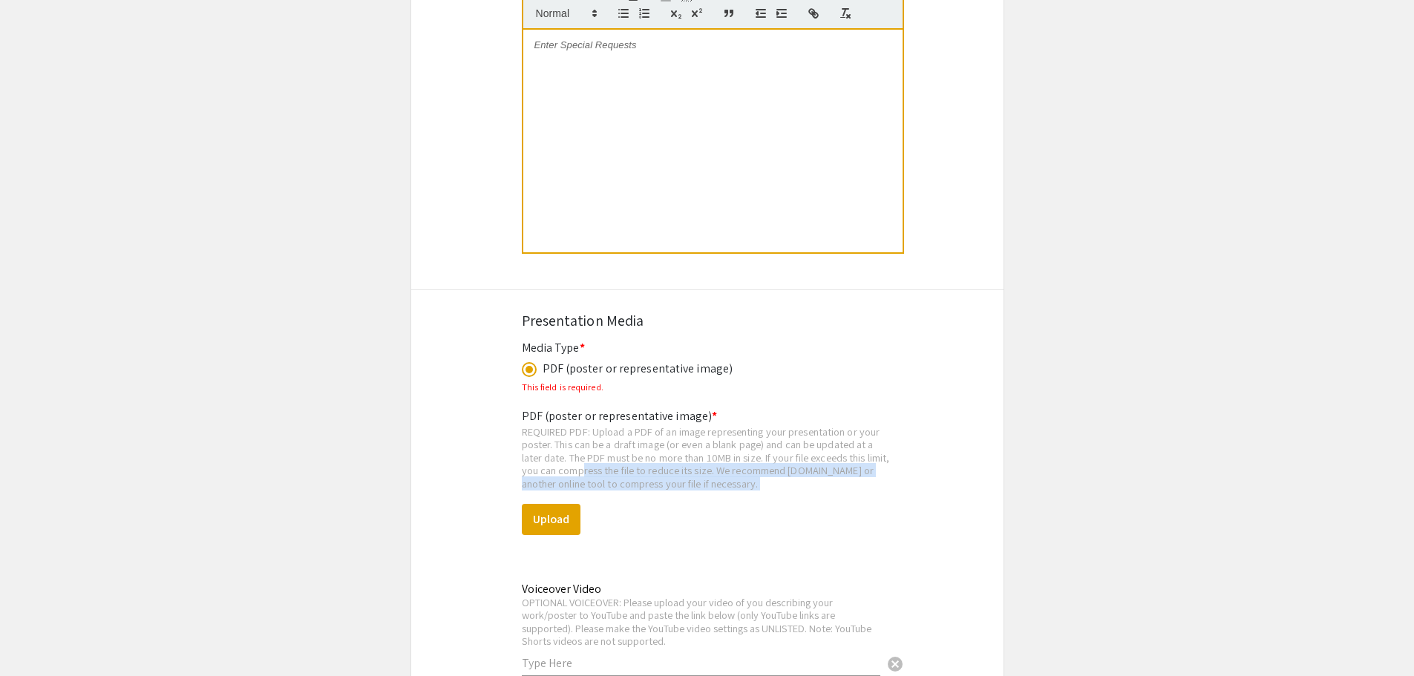
drag, startPoint x: 602, startPoint y: 452, endPoint x: 749, endPoint y: 473, distance: 148.5
click at [749, 473] on div "PDF (poster or representative image) * REQUIRED PDF: Upload a PDF of an image r…" at bounding box center [707, 546] width 371 height 301
click at [777, 469] on div "REQUIRED PDF: Upload a PDF of an image representing your presentation or your p…" at bounding box center [707, 457] width 371 height 65
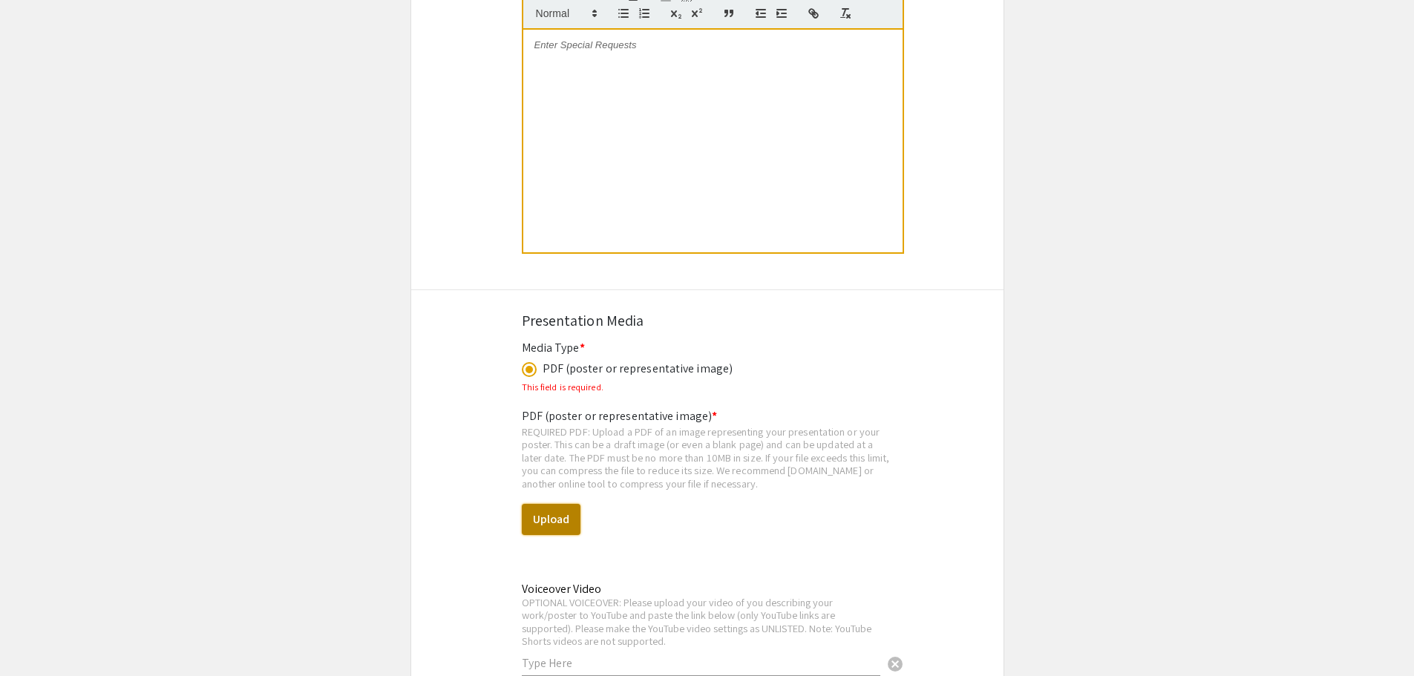
click at [566, 504] on button "Upload" at bounding box center [551, 519] width 59 height 31
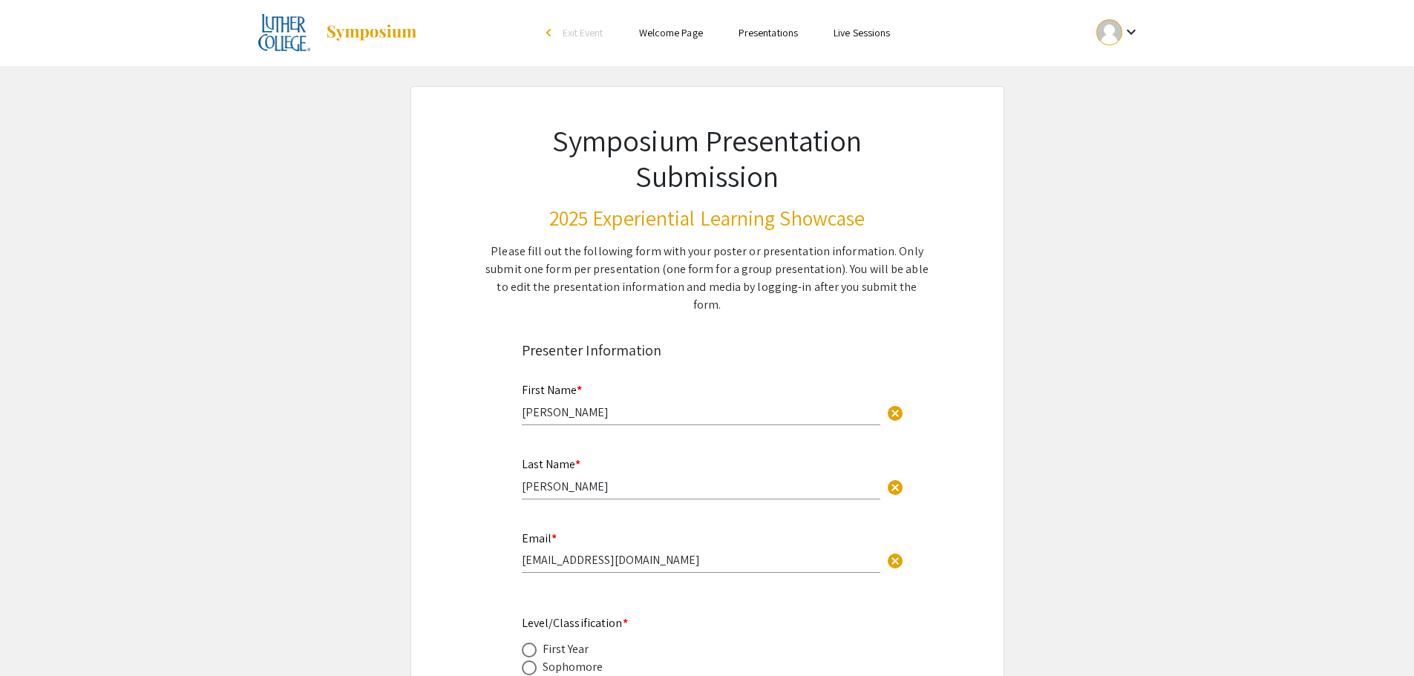
scroll to position [0, 0]
